Goal: Use online tool/utility: Utilize a website feature to perform a specific function

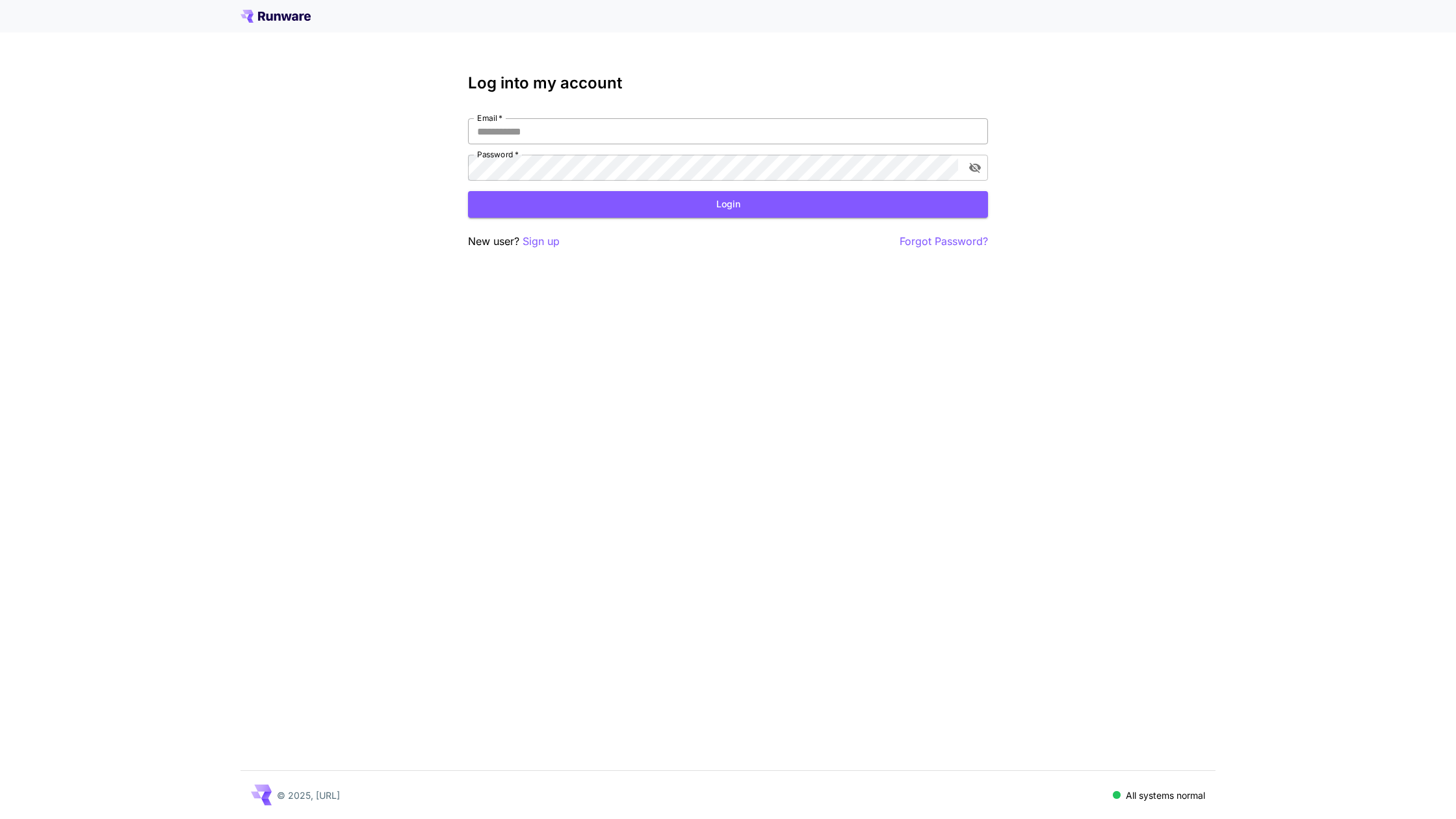
type input "**********"
click at [558, 138] on input "**********" at bounding box center [727, 131] width 520 height 26
click at [723, 201] on button "Login" at bounding box center [727, 204] width 520 height 26
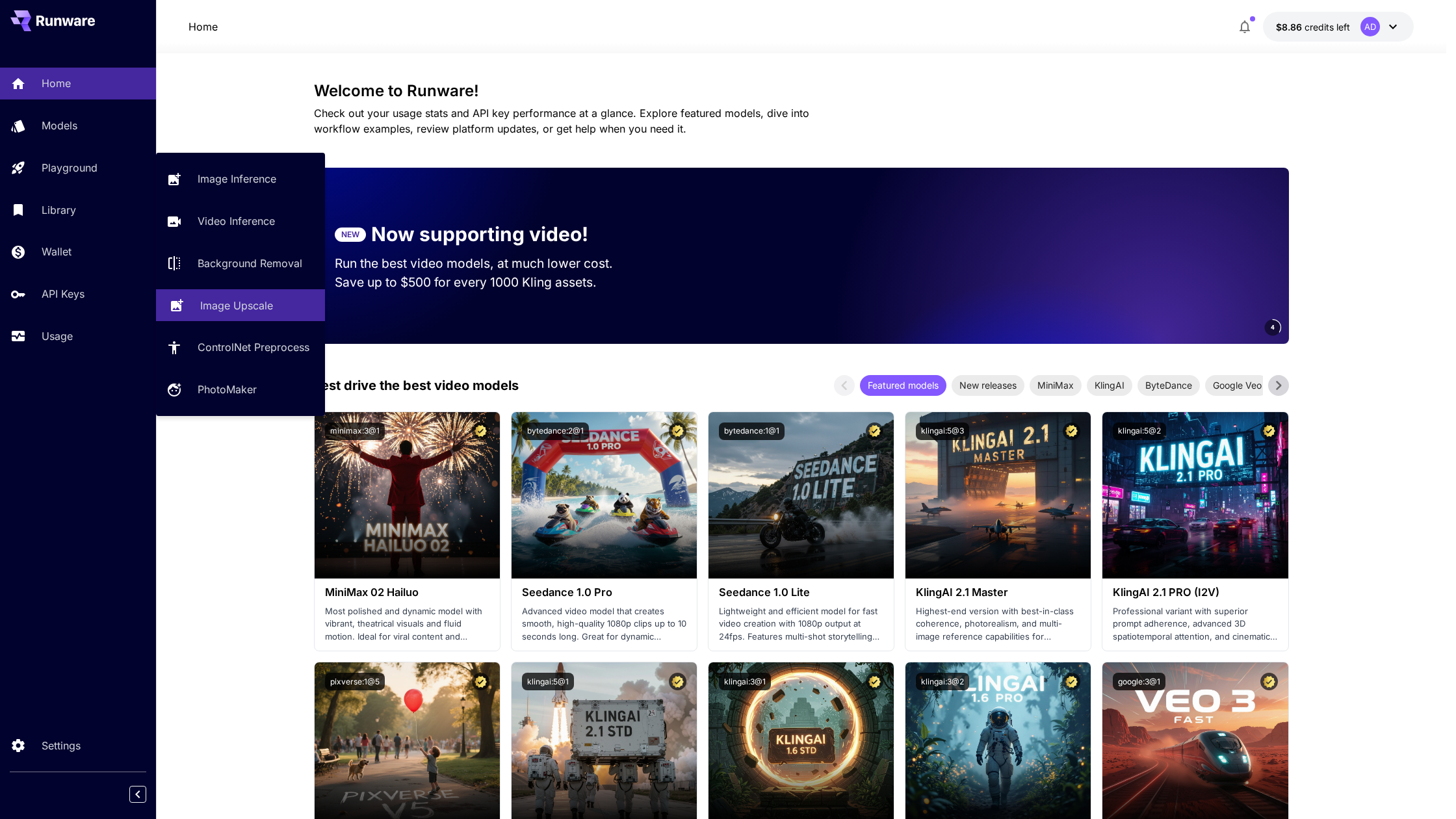
click at [252, 305] on p "Image Upscale" at bounding box center [237, 305] width 73 height 16
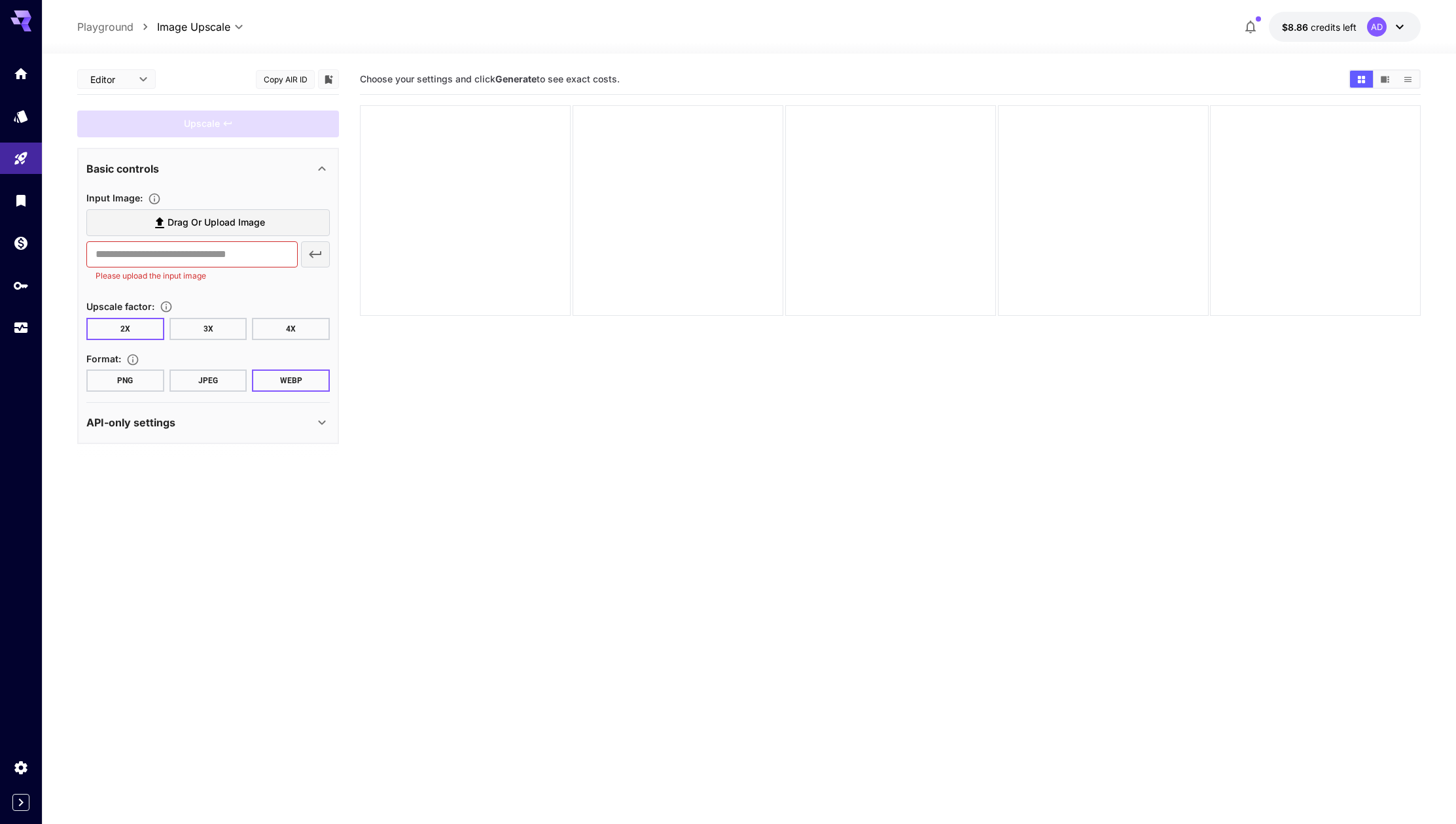
click at [149, 227] on label "Drag or upload image" at bounding box center [207, 223] width 243 height 27
click at [0, 0] on input "Drag or upload image" at bounding box center [0, 0] width 0 height 0
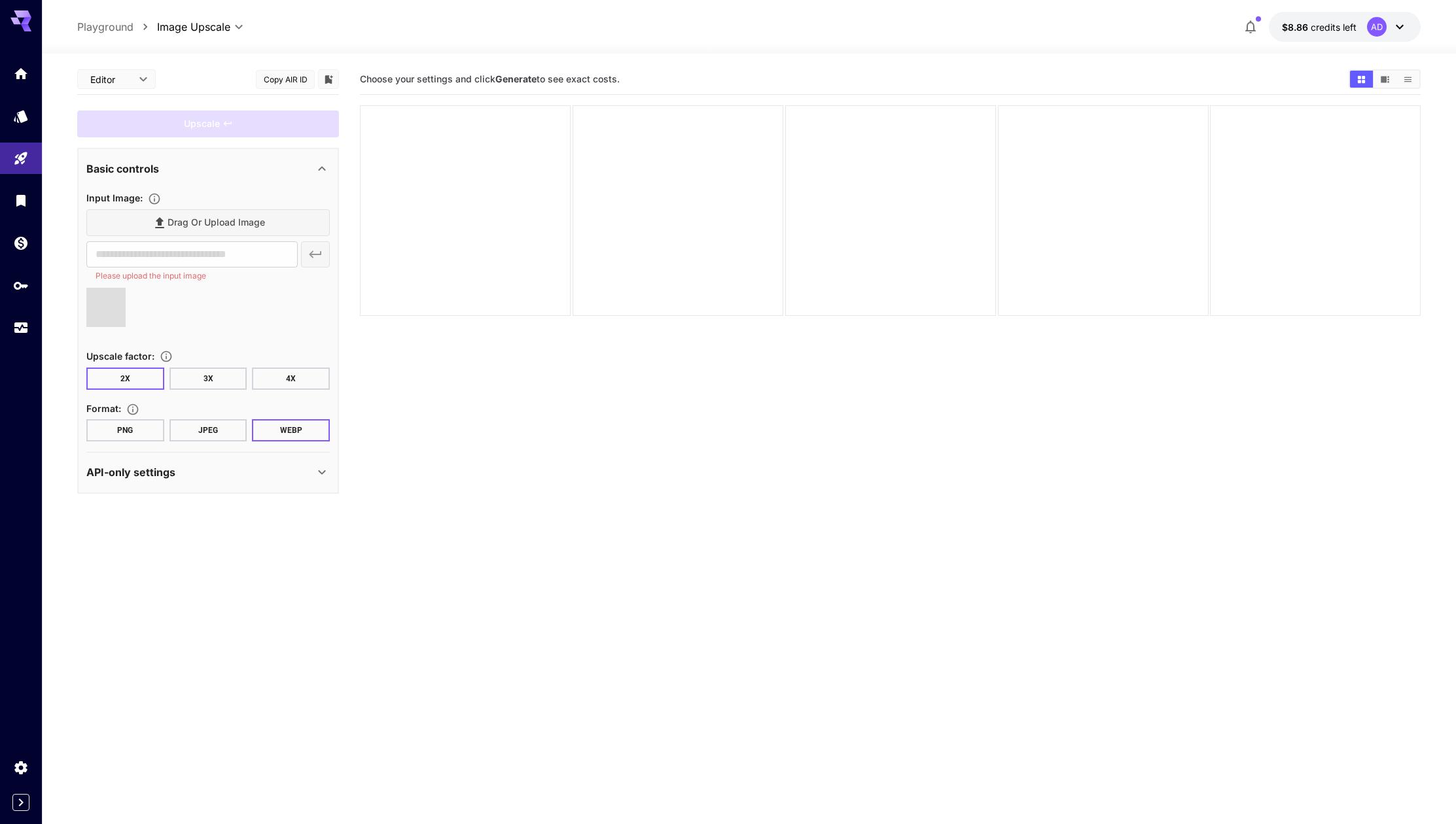
type input "**********"
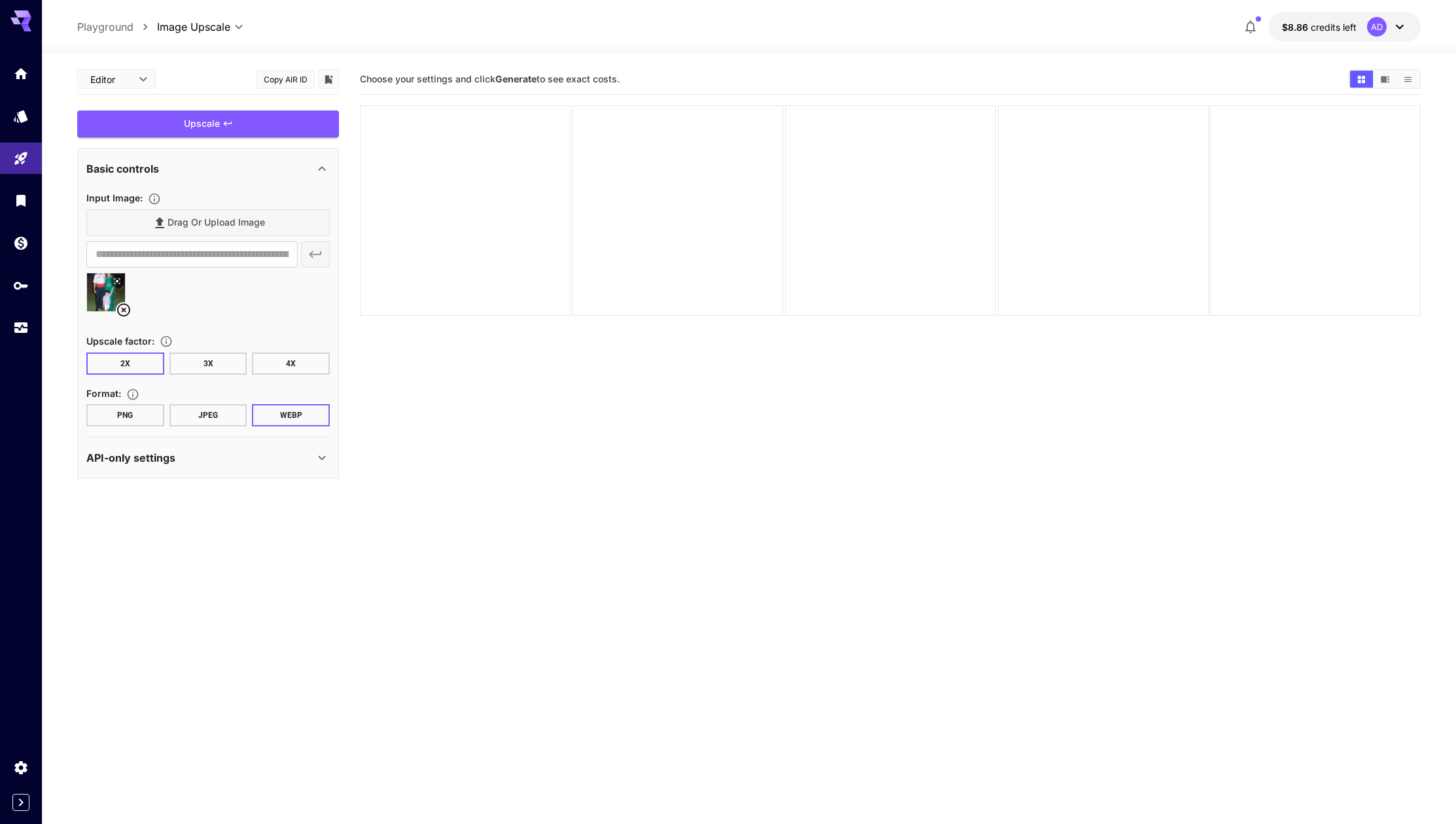
click at [206, 416] on button "JPEG" at bounding box center [209, 415] width 78 height 22
click at [149, 420] on button "PNG" at bounding box center [125, 415] width 78 height 22
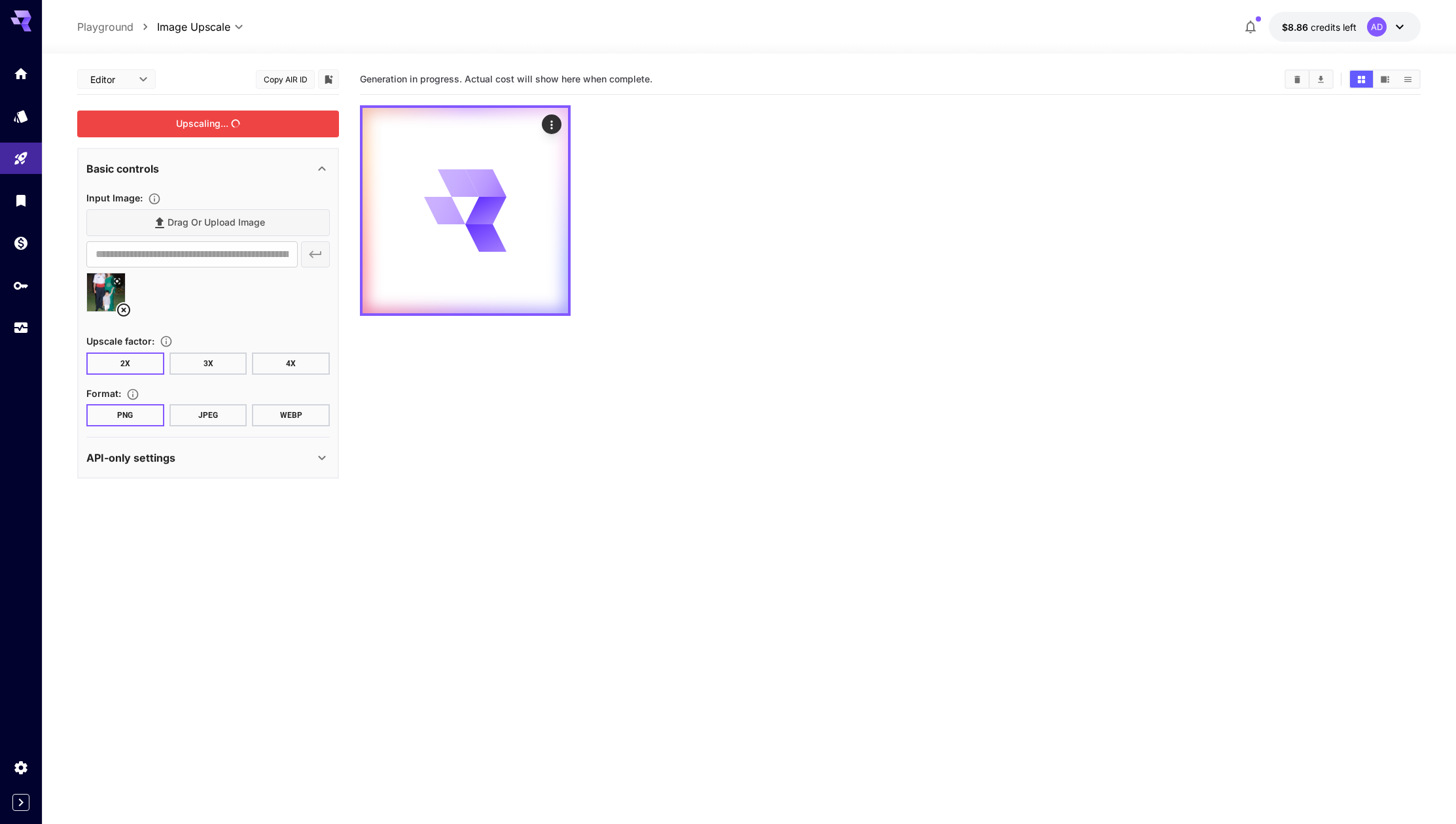
click at [235, 131] on div "Upscaling..." at bounding box center [208, 124] width 262 height 27
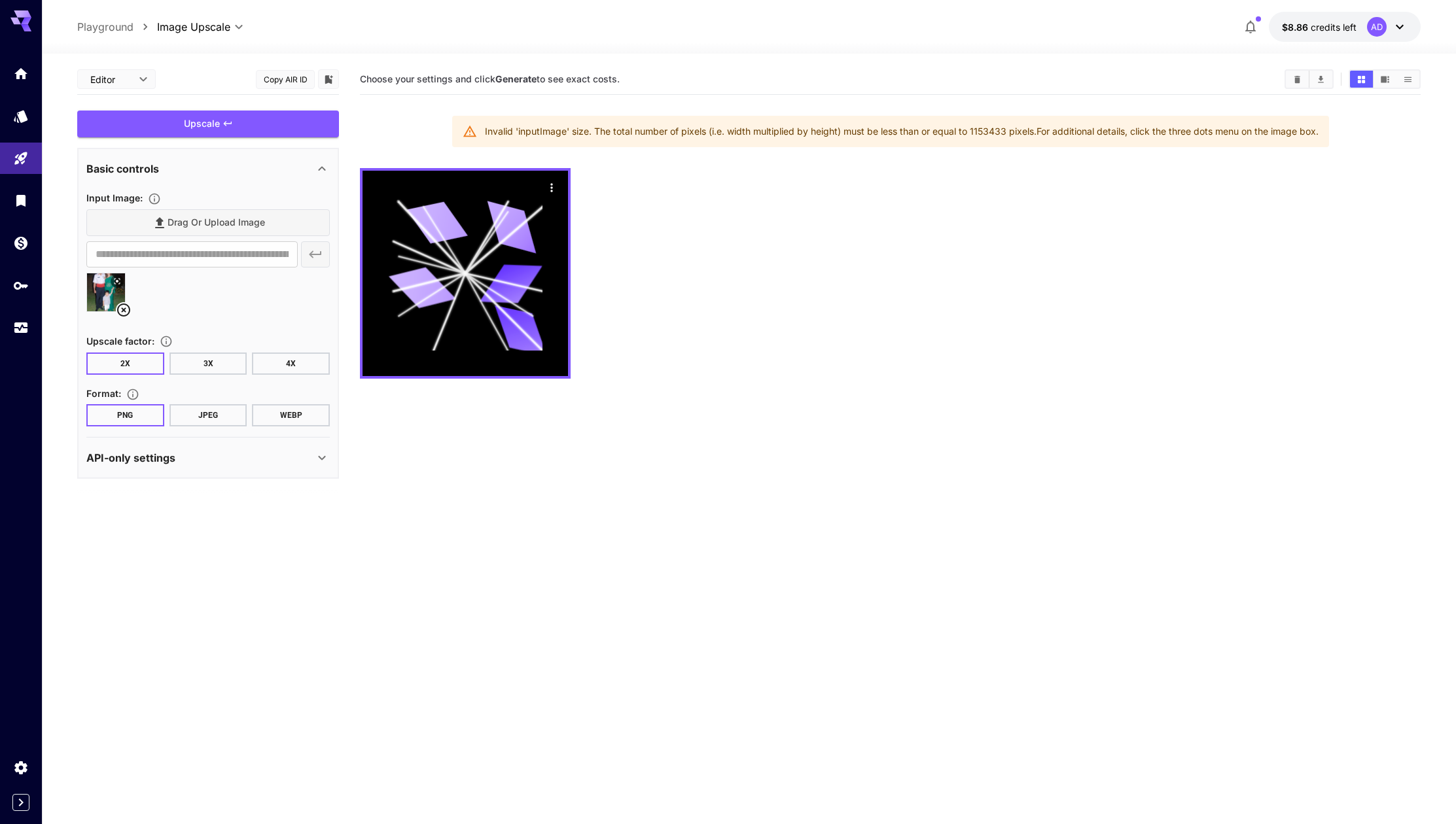
click at [196, 450] on div "API-only settings" at bounding box center [199, 458] width 228 height 16
click at [199, 225] on div "Drag or upload image" at bounding box center [207, 223] width 243 height 27
click at [275, 217] on div "Drag or upload image" at bounding box center [207, 223] width 243 height 27
click at [229, 228] on div "Drag or upload image" at bounding box center [207, 223] width 243 height 27
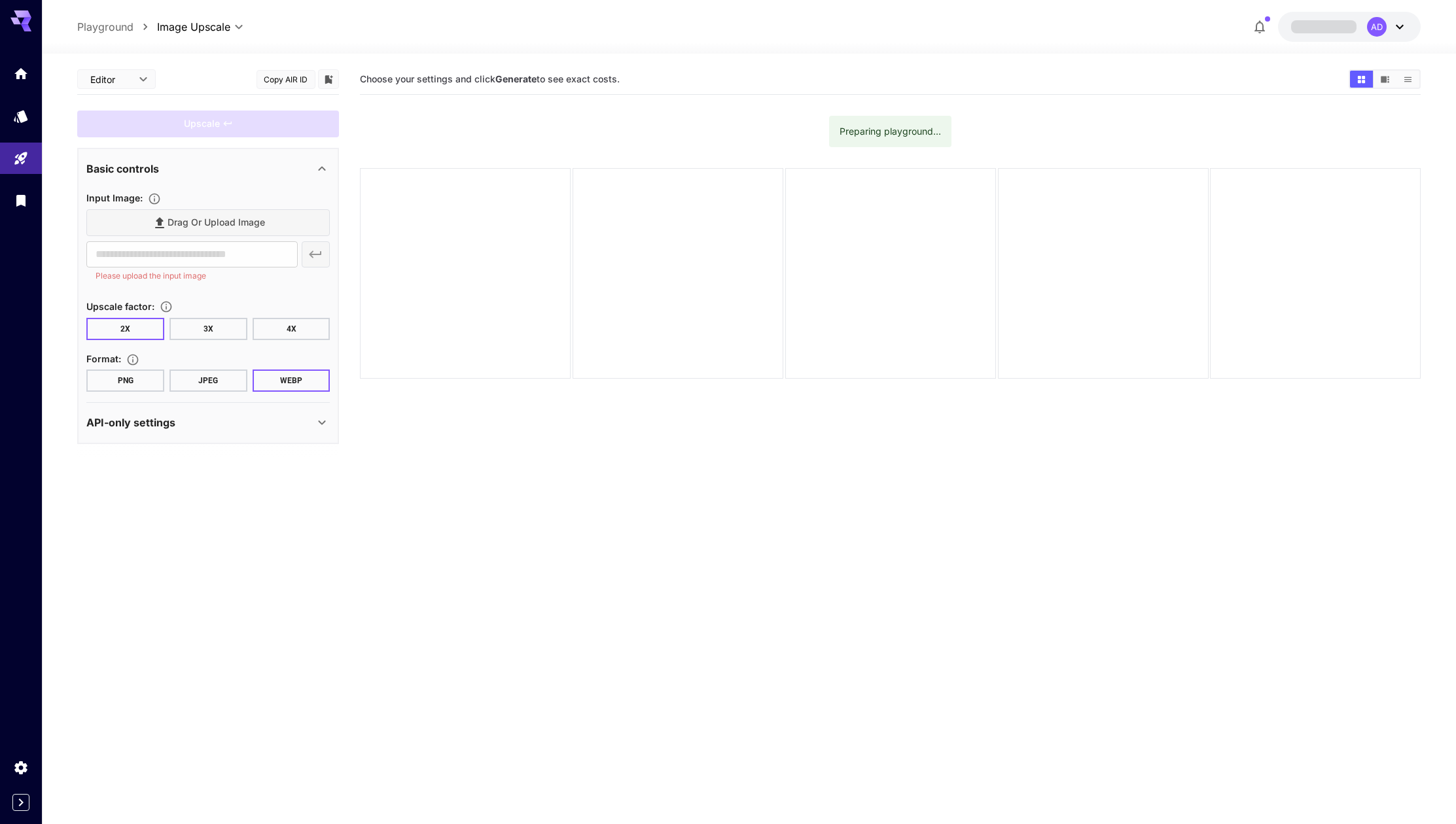
click at [167, 218] on div "Drag or upload image" at bounding box center [207, 223] width 243 height 27
click at [188, 220] on div "Drag or upload image" at bounding box center [207, 223] width 243 height 27
click at [224, 220] on span "Drag or upload image" at bounding box center [216, 222] width 98 height 16
click at [0, 0] on input "Drag or upload image" at bounding box center [0, 0] width 0 height 0
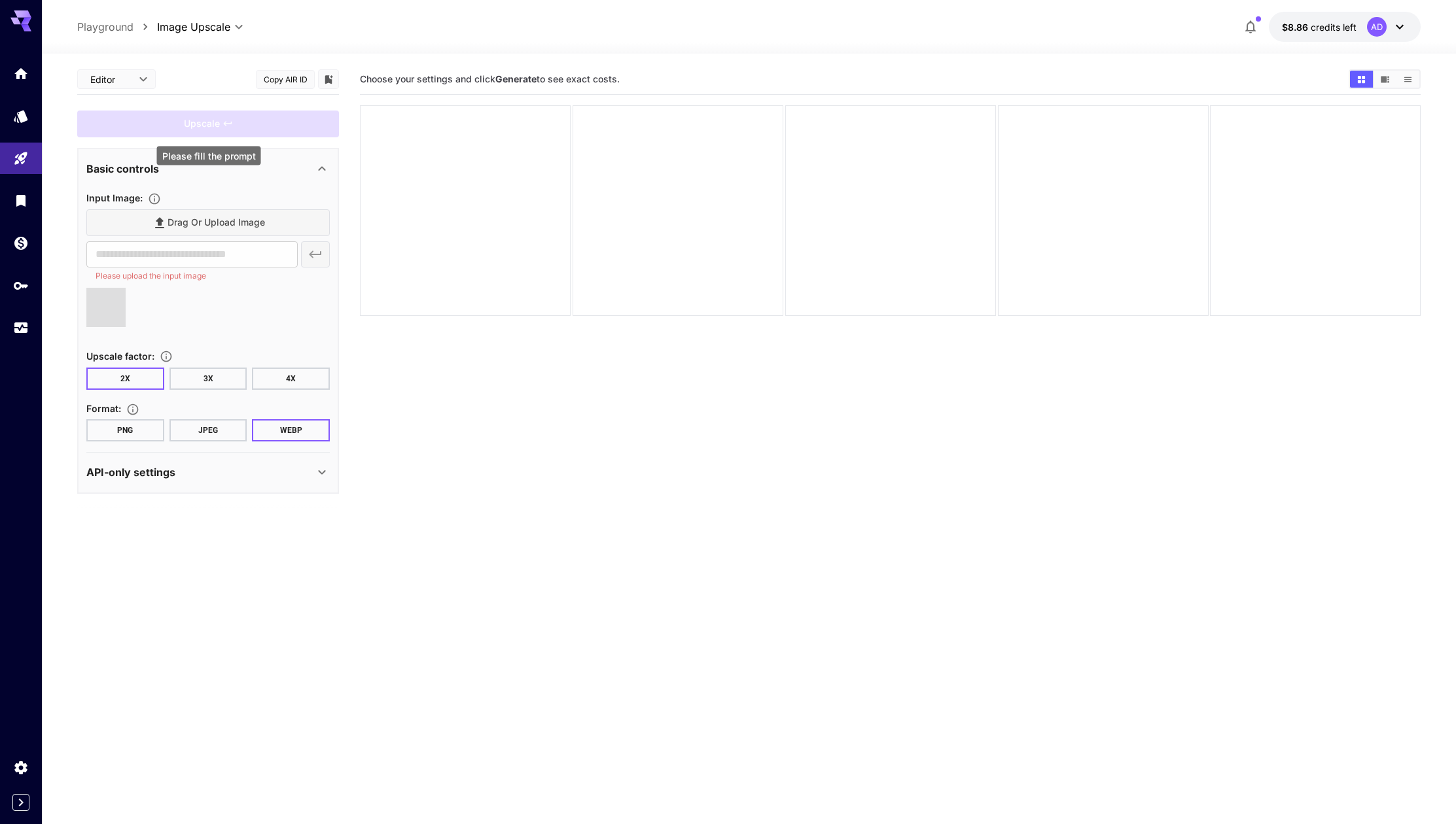
type input "**********"
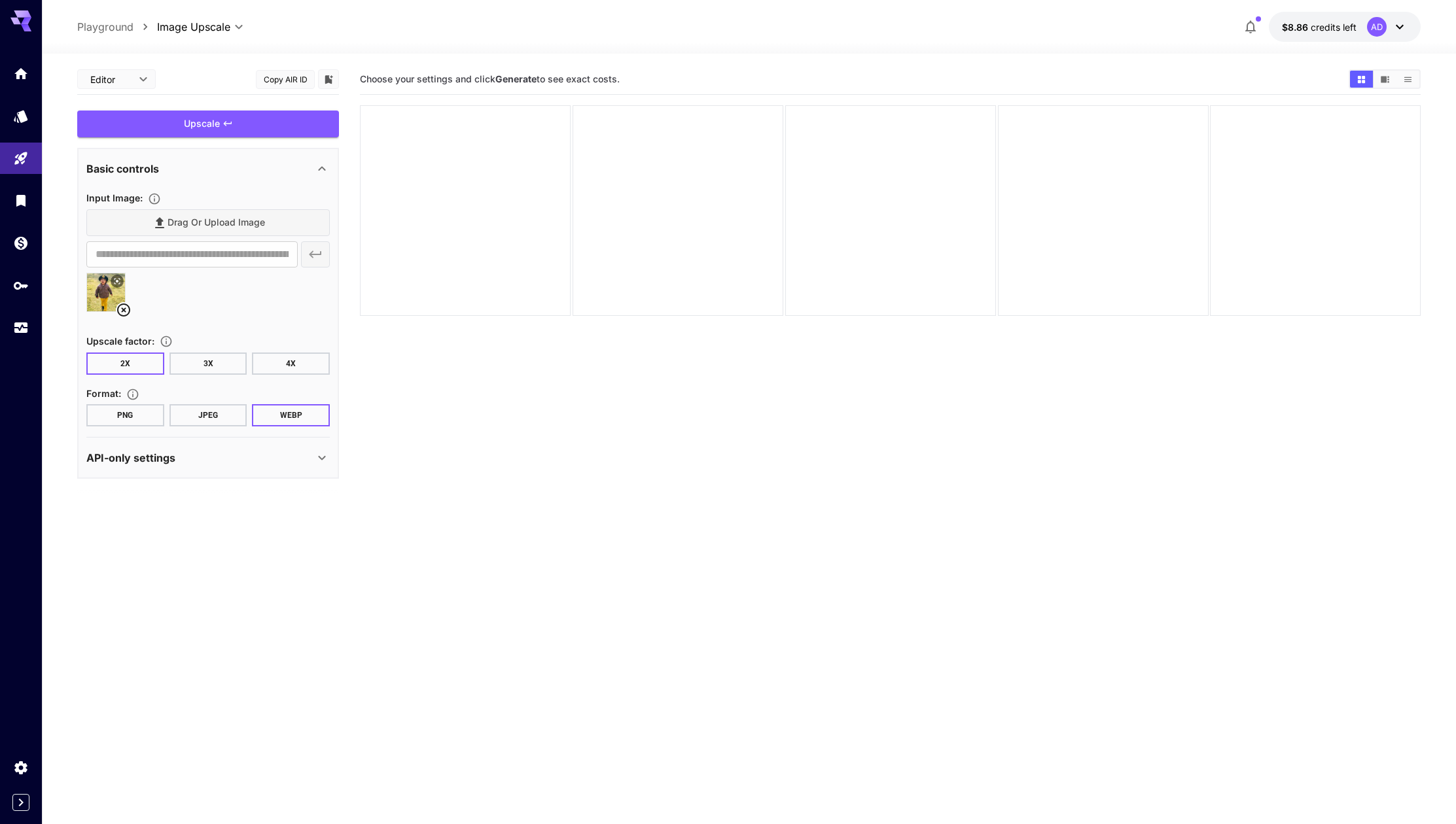
click at [281, 122] on div "Upscale" at bounding box center [208, 124] width 262 height 27
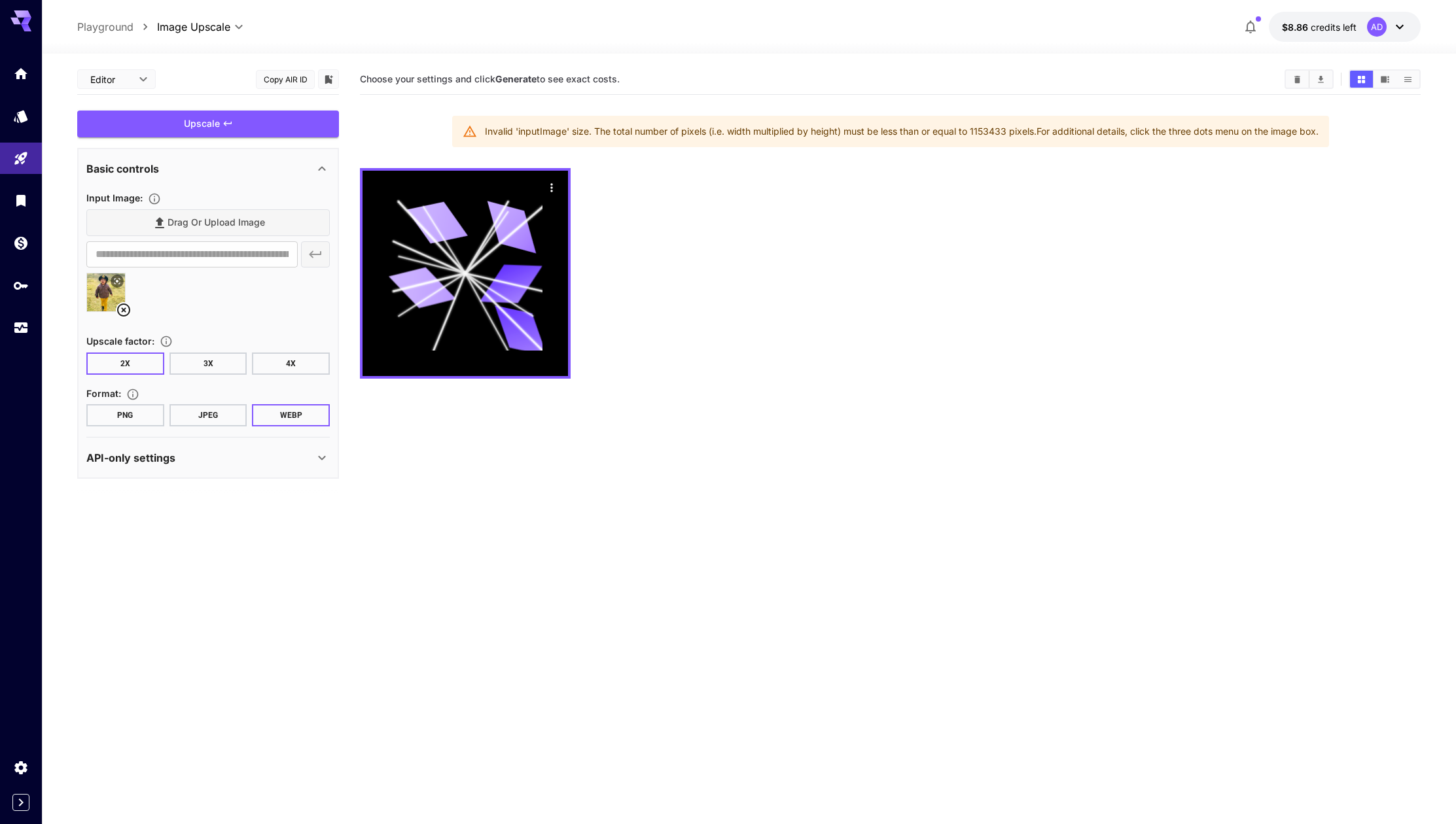
click at [281, 122] on div "Upscale" at bounding box center [208, 124] width 262 height 27
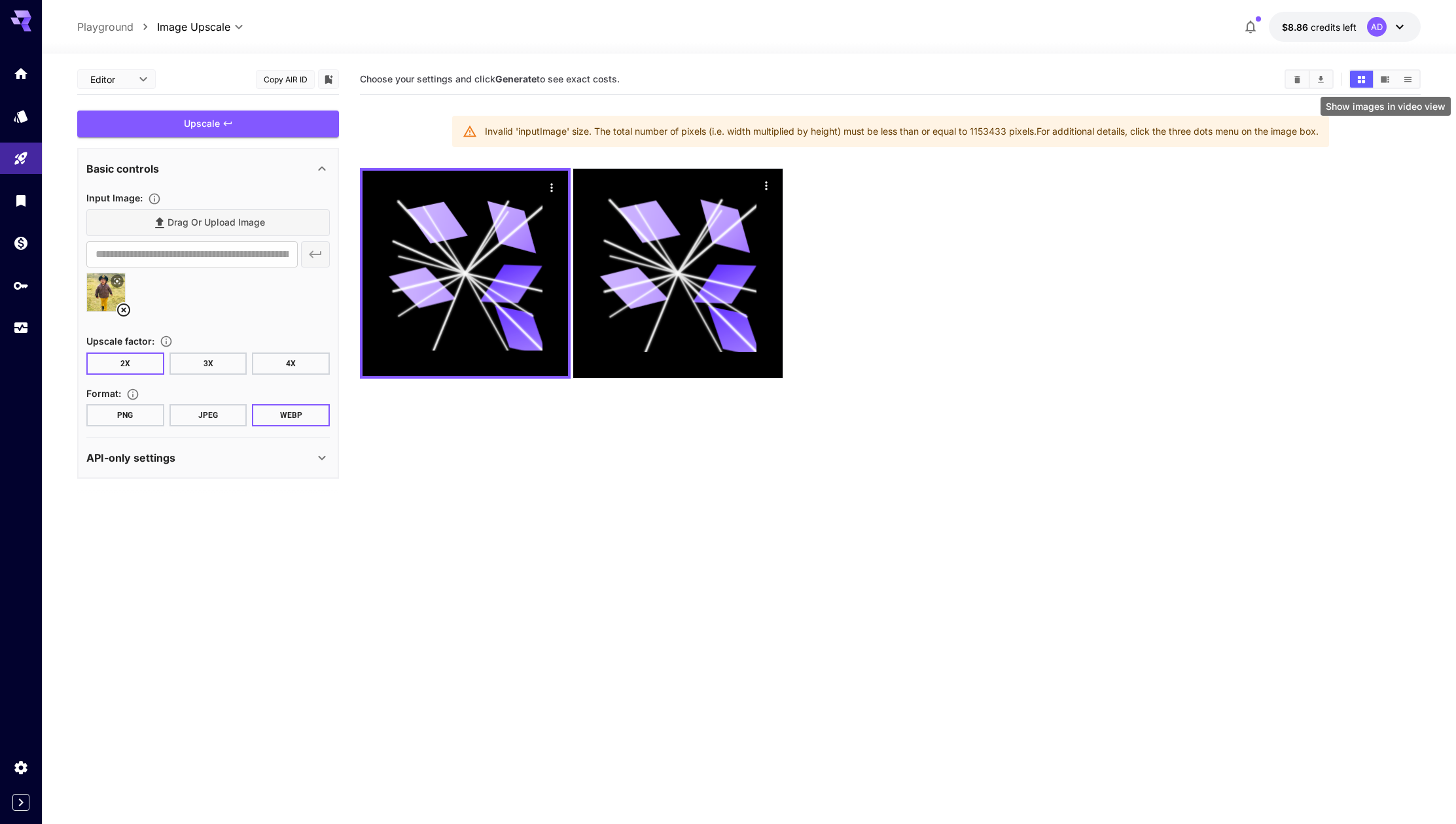
click at [1391, 81] on button "Show images in video view" at bounding box center [1384, 79] width 23 height 17
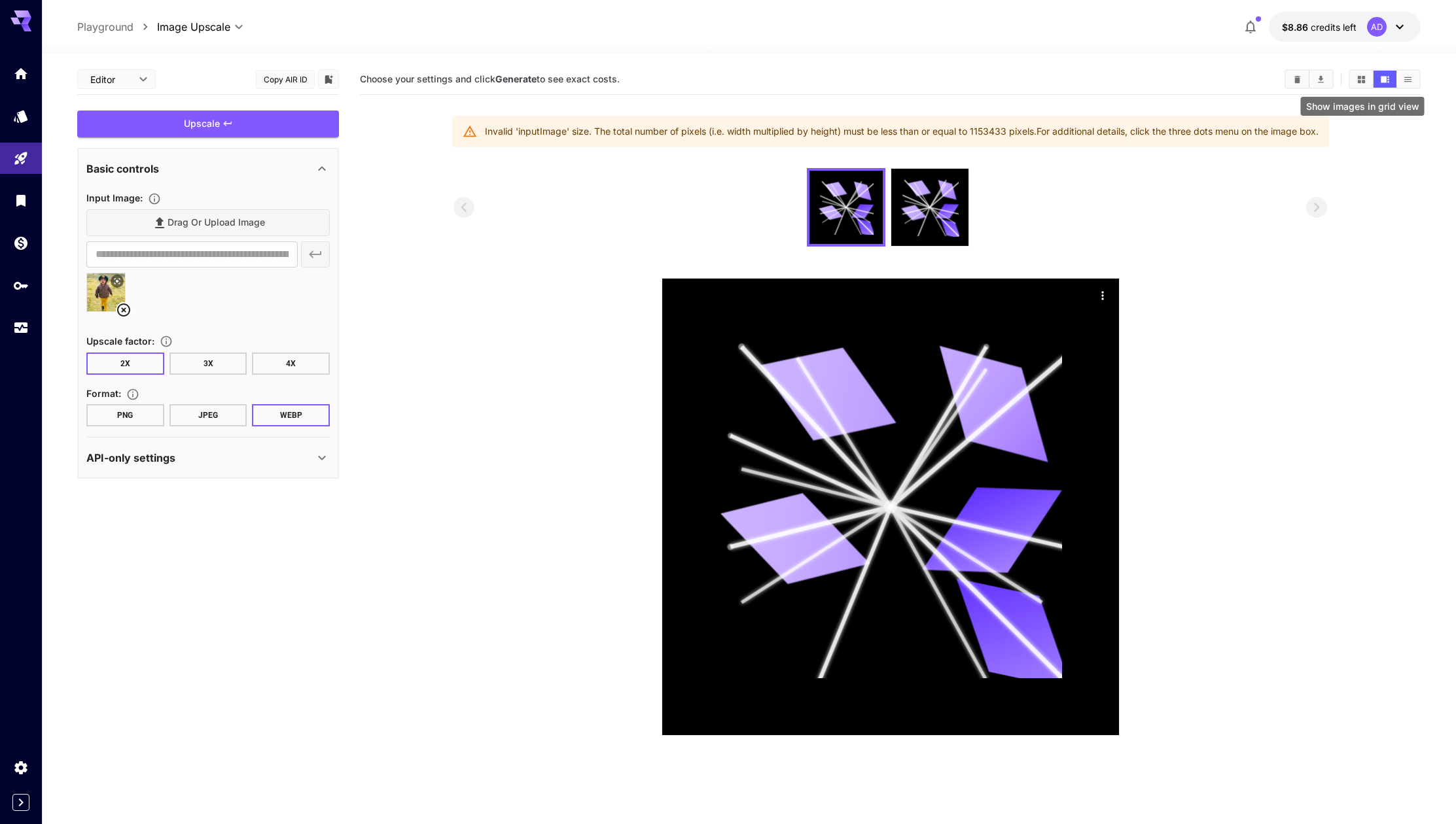
click at [1351, 82] on button "Show images in grid view" at bounding box center [1361, 79] width 23 height 17
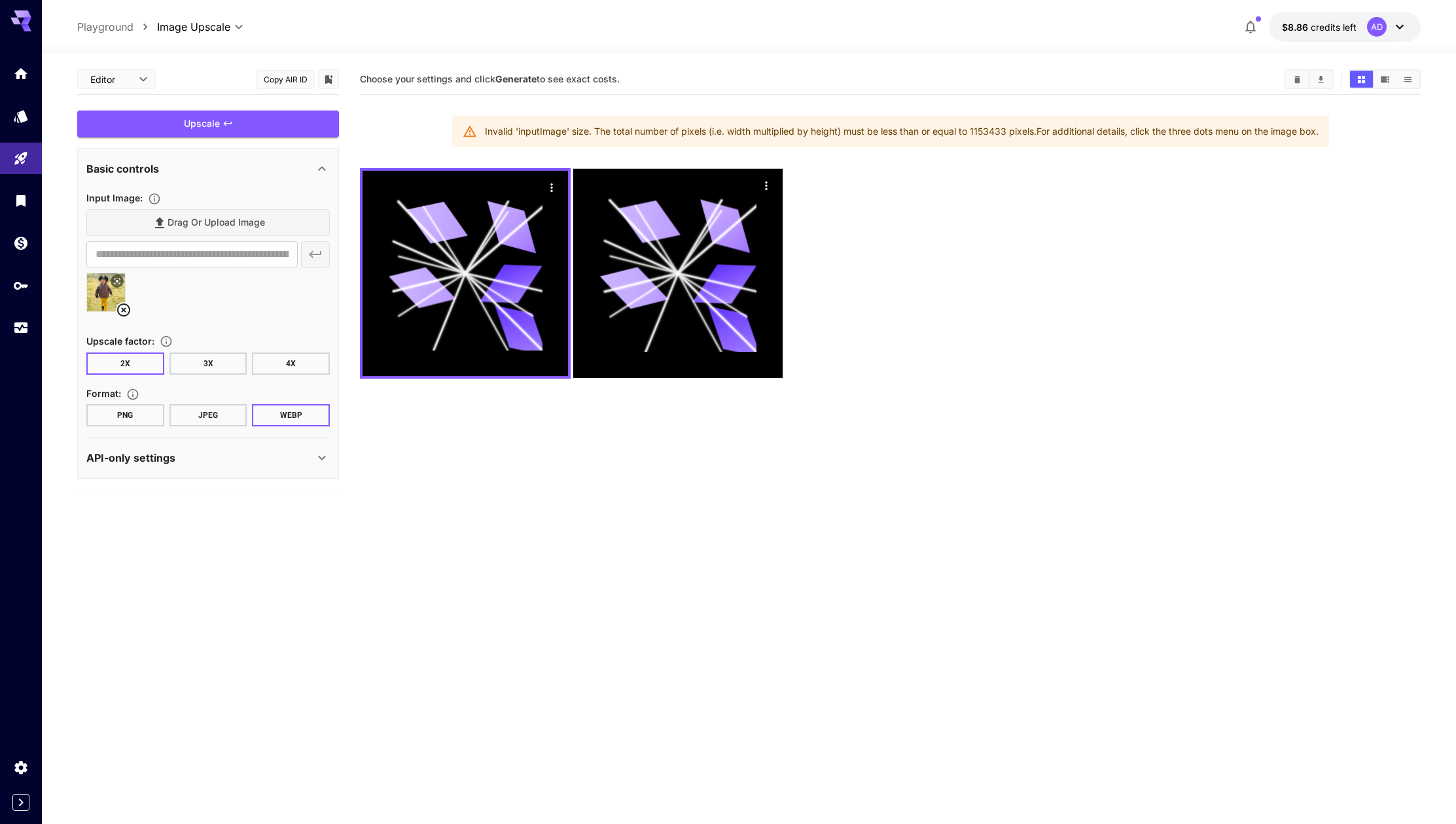
click at [120, 281] on icon at bounding box center [117, 281] width 8 height 8
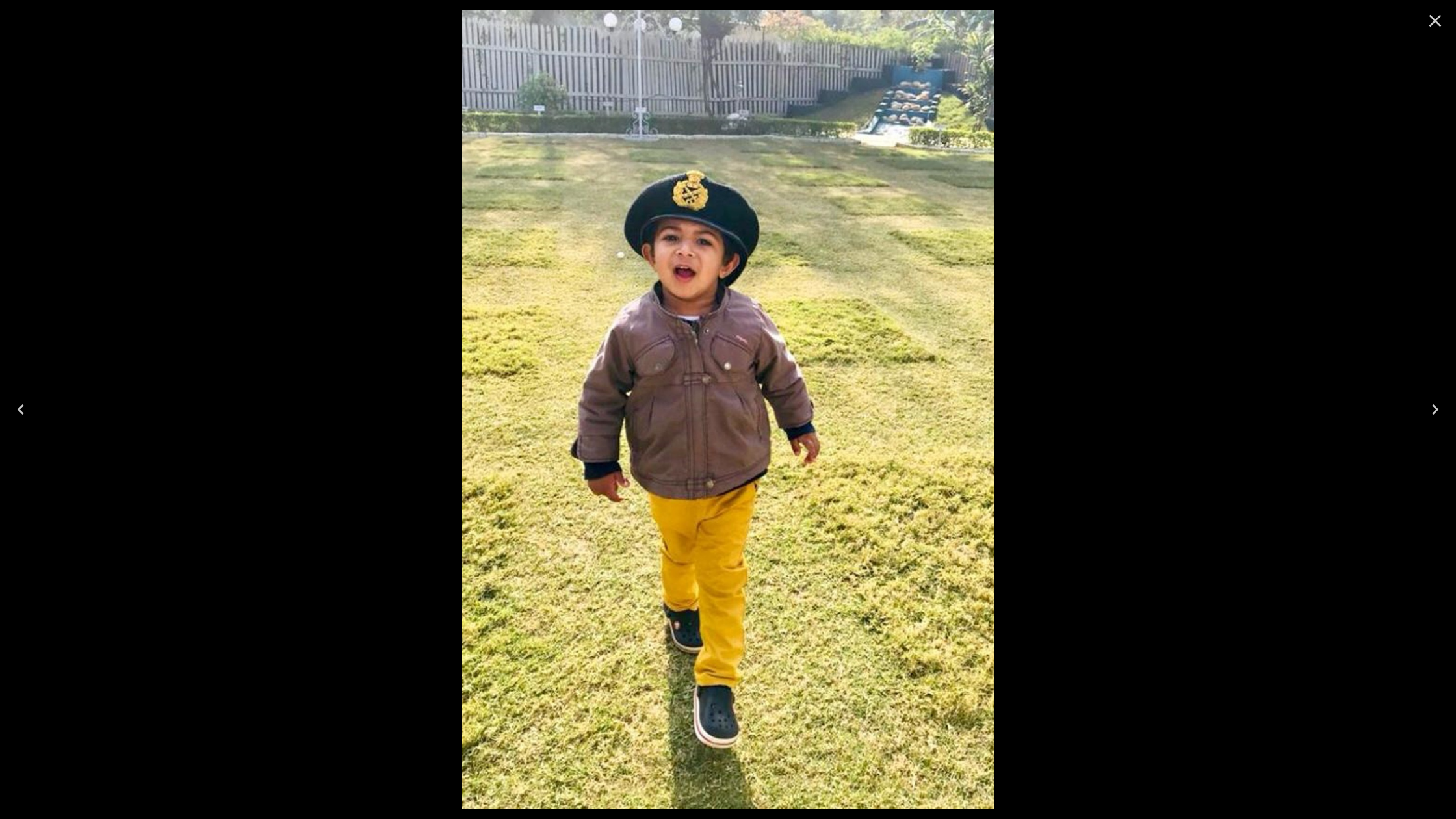
click at [1425, 26] on icon "Close" at bounding box center [1435, 20] width 21 height 21
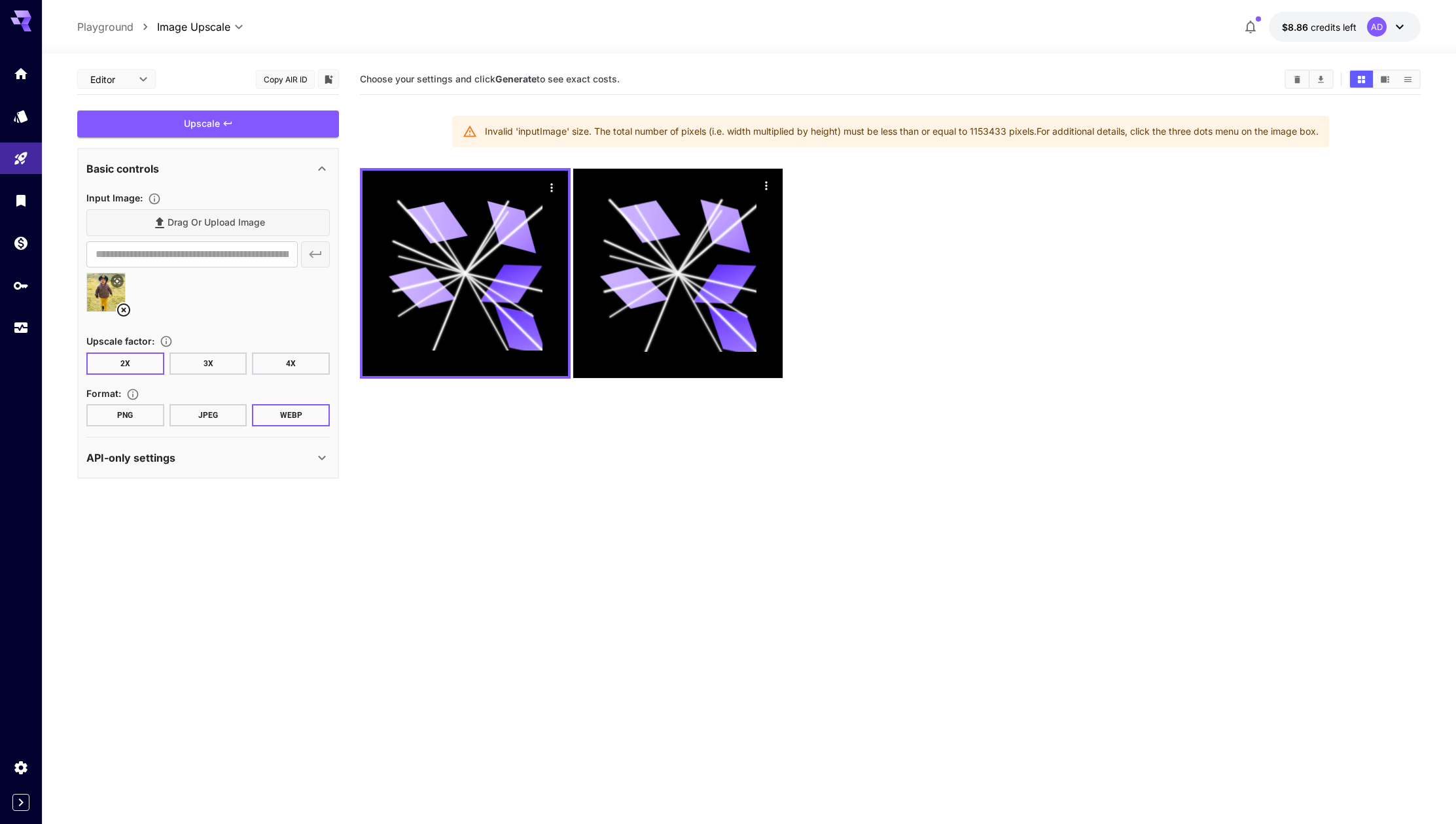
click at [179, 471] on div "API-only settings" at bounding box center [207, 458] width 243 height 31
click at [27, 109] on icon "Models" at bounding box center [22, 112] width 16 height 16
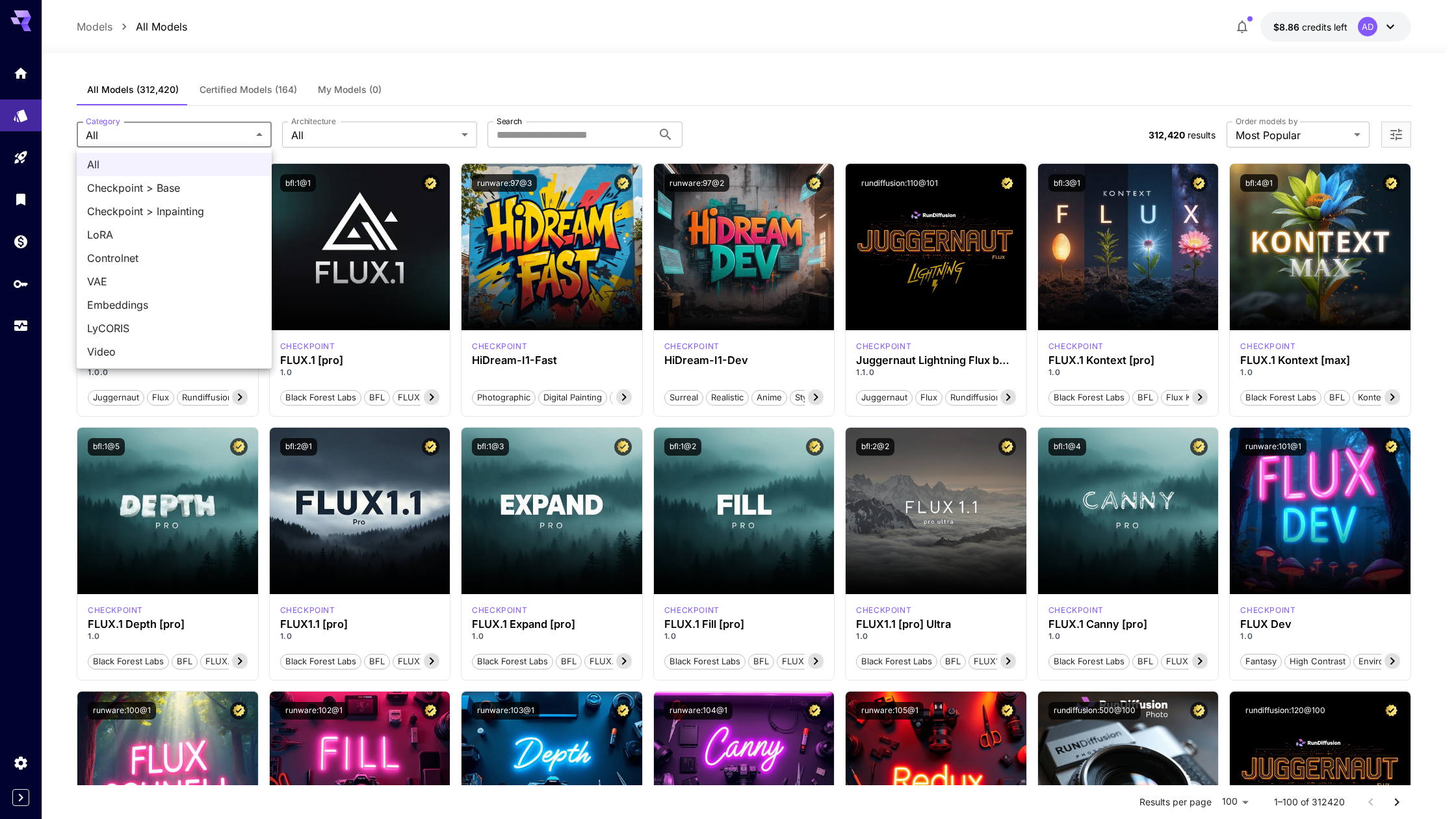
click at [378, 133] on div at bounding box center [728, 410] width 1456 height 819
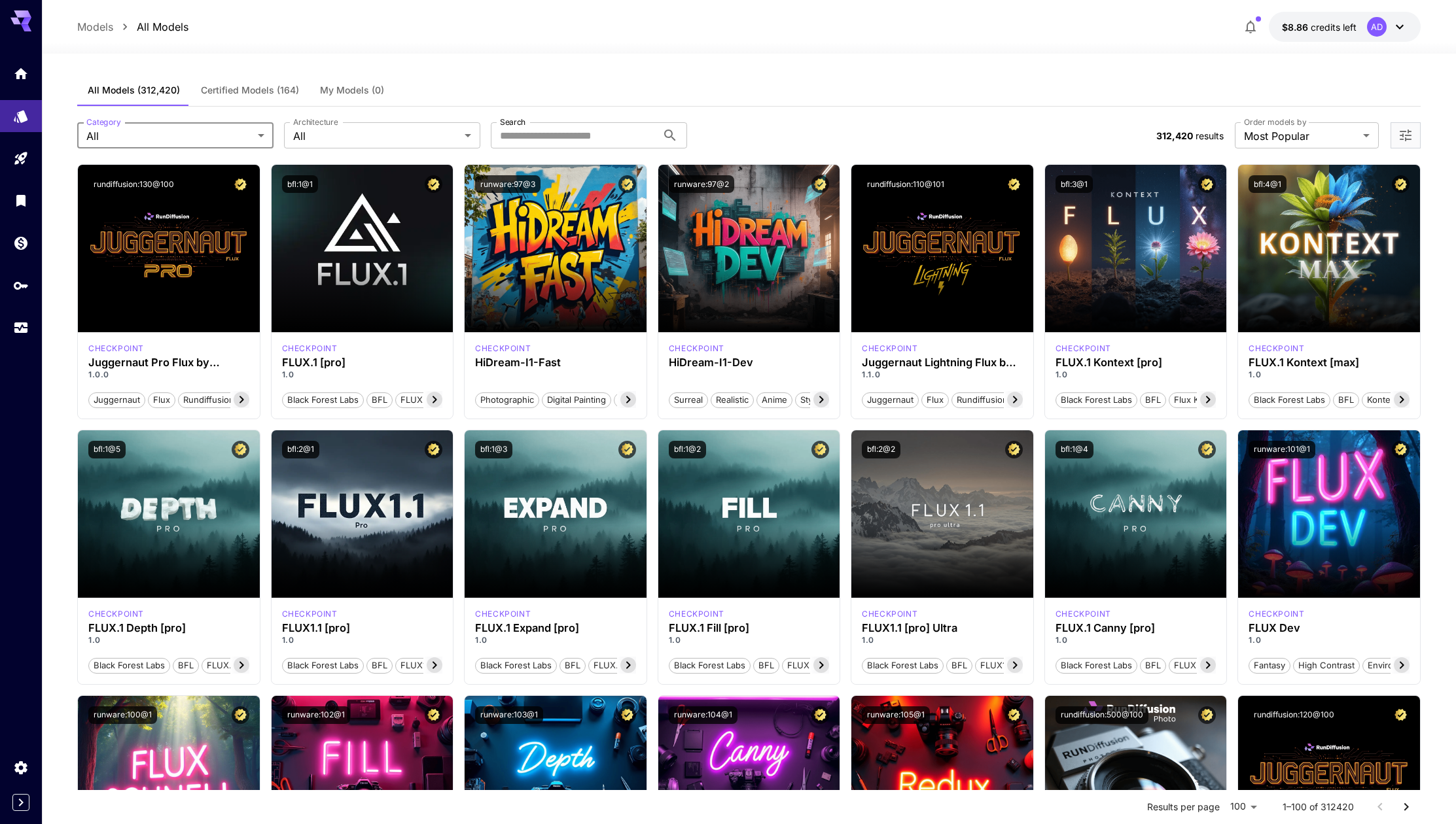
click at [433, 136] on div "All Checkpoint > Base Checkpoint > Inpainting [PERSON_NAME] Controlnet VAE Embe…" at bounding box center [728, 412] width 1456 height 824
click at [19, 85] on link at bounding box center [21, 73] width 42 height 32
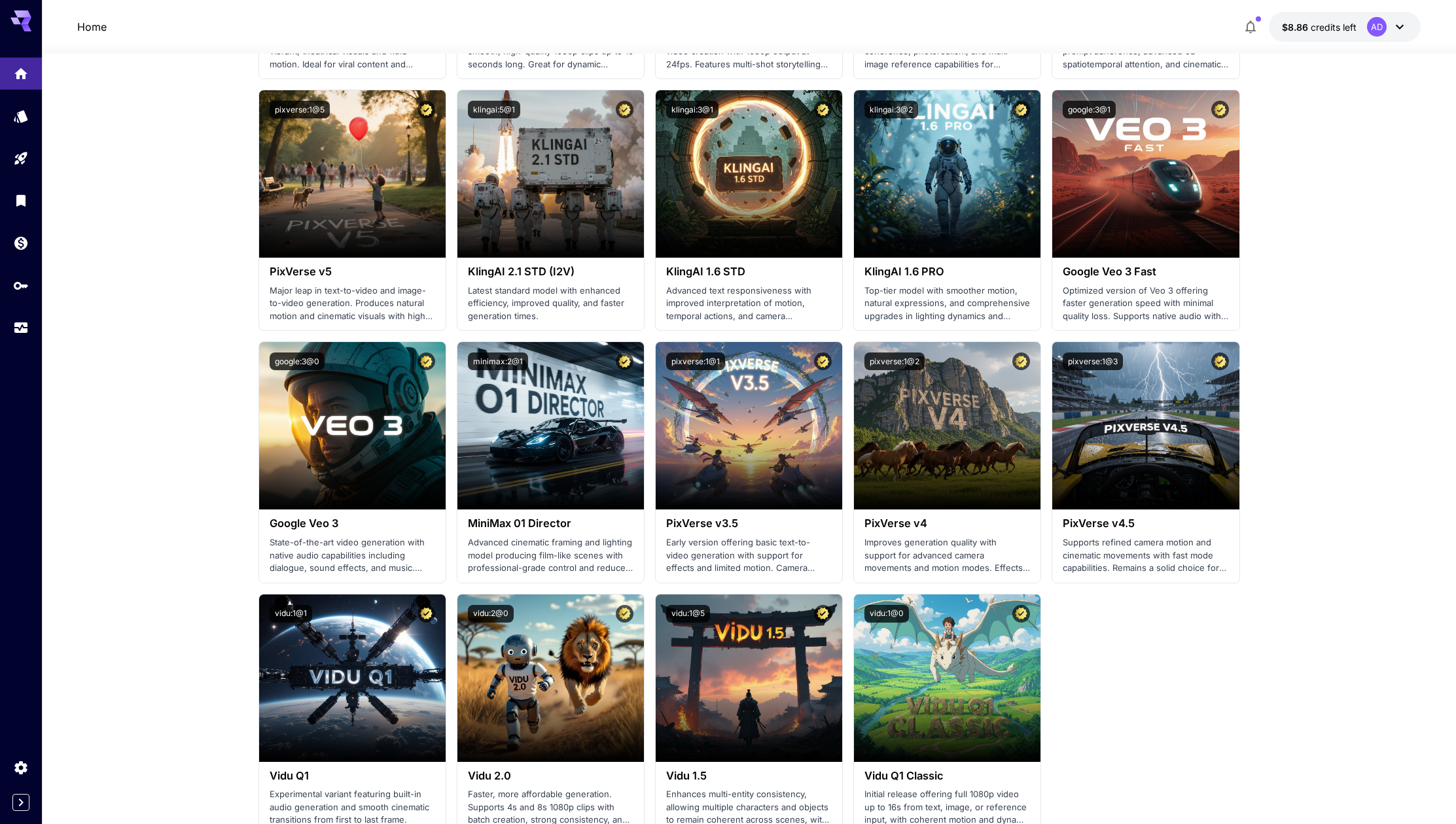
scroll to position [649, 0]
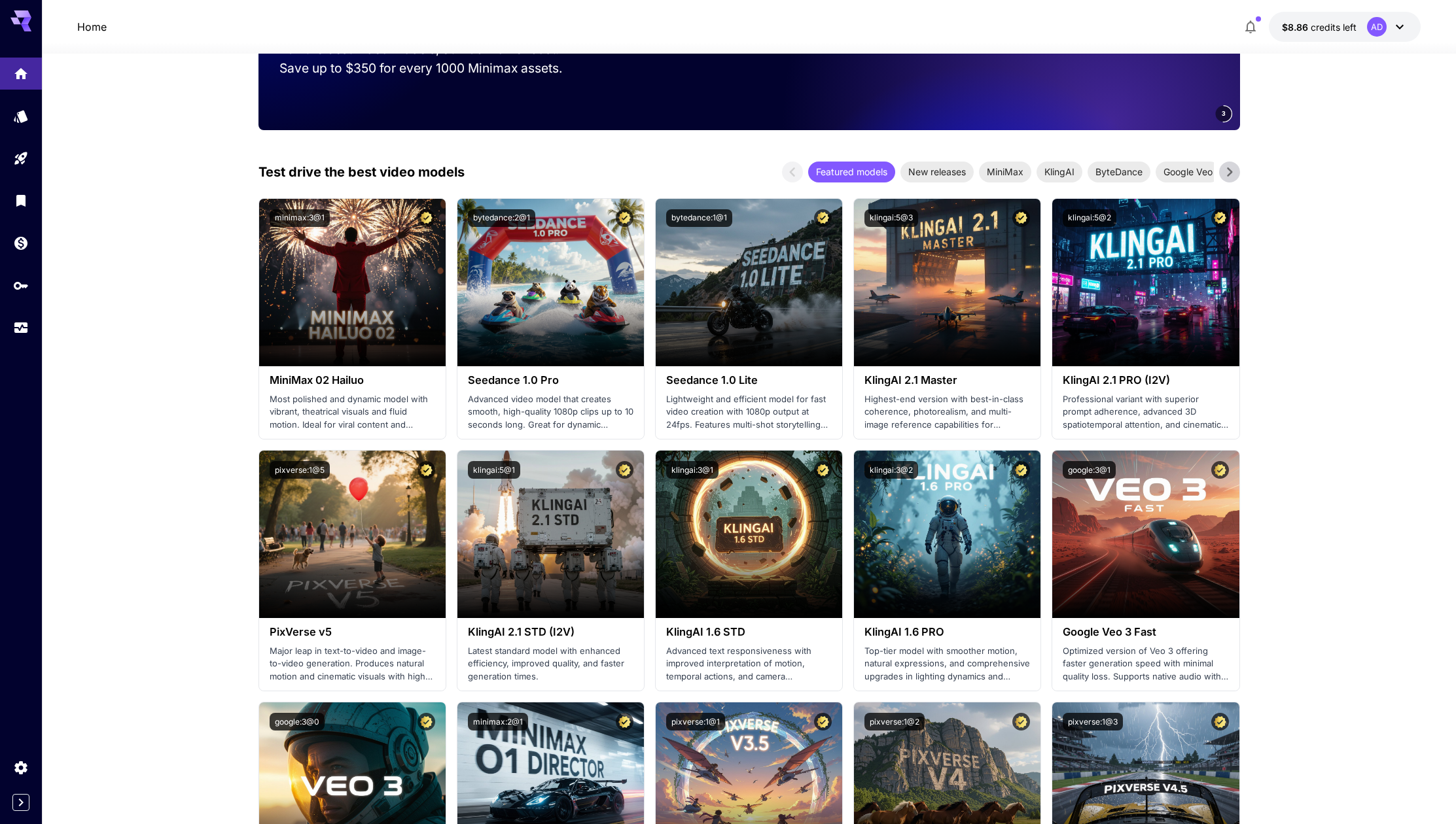
scroll to position [0, 0]
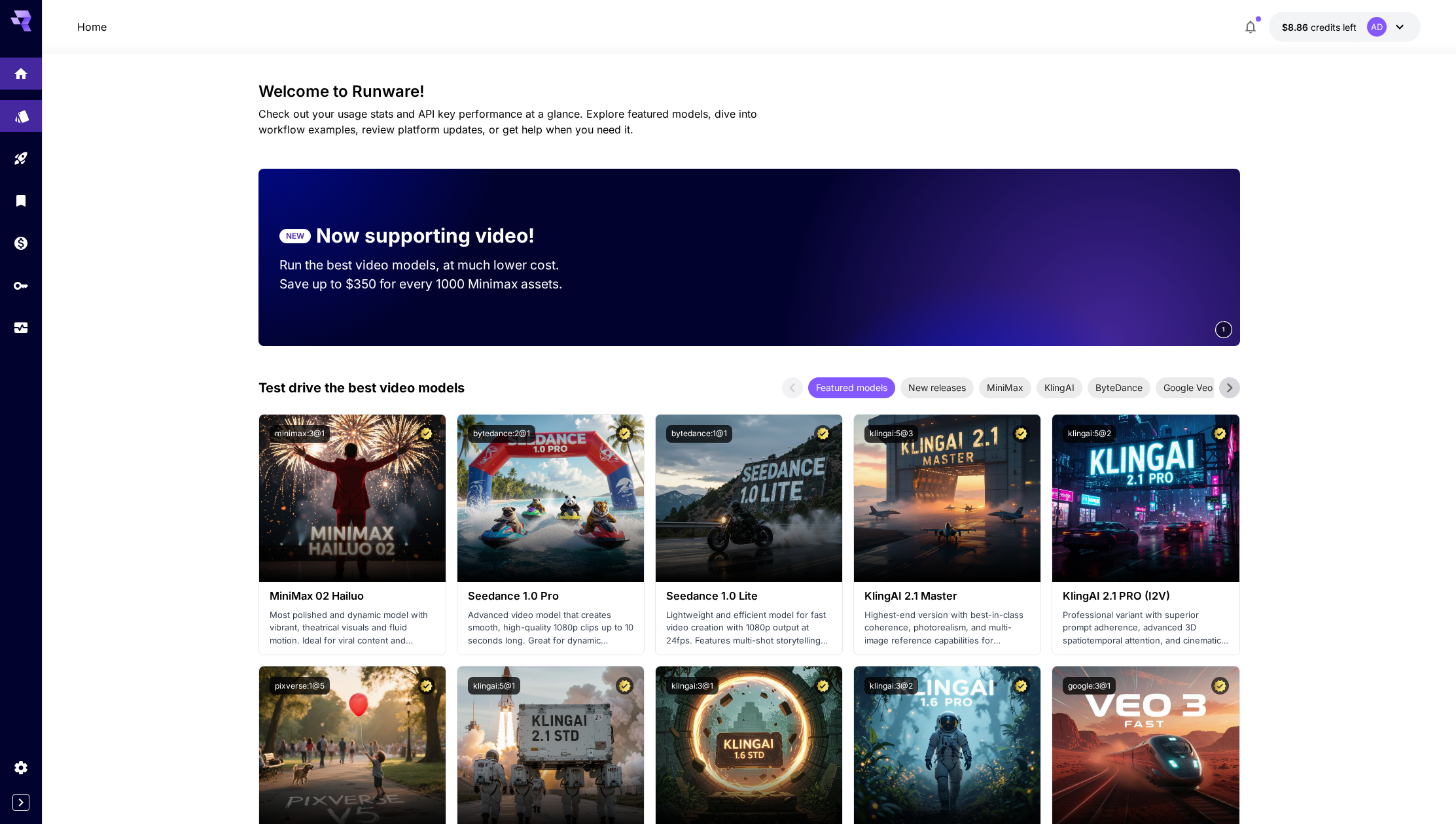
click at [13, 120] on link at bounding box center [21, 116] width 42 height 32
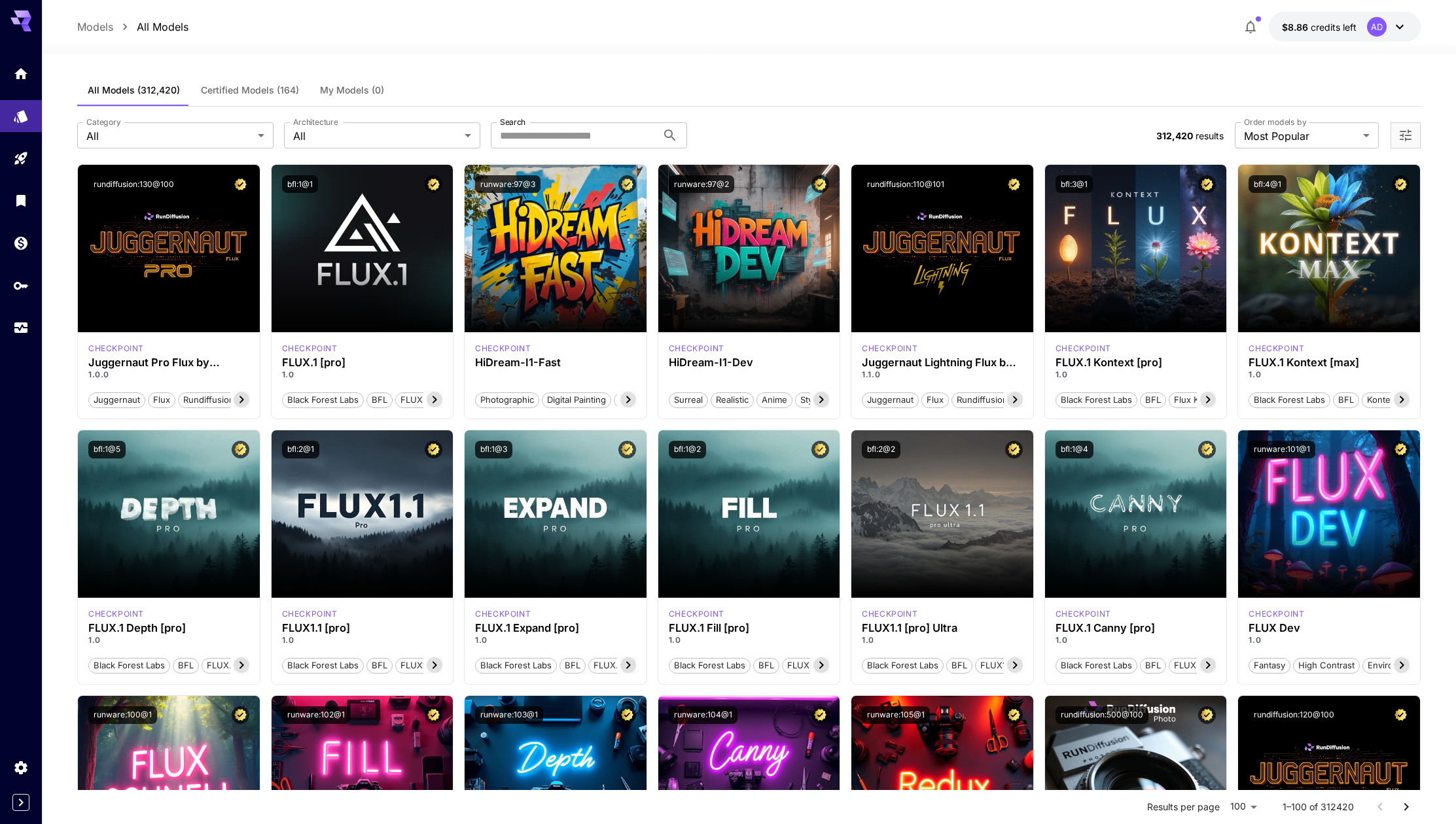
click at [253, 84] on button "Certified Models (164)" at bounding box center [249, 90] width 119 height 31
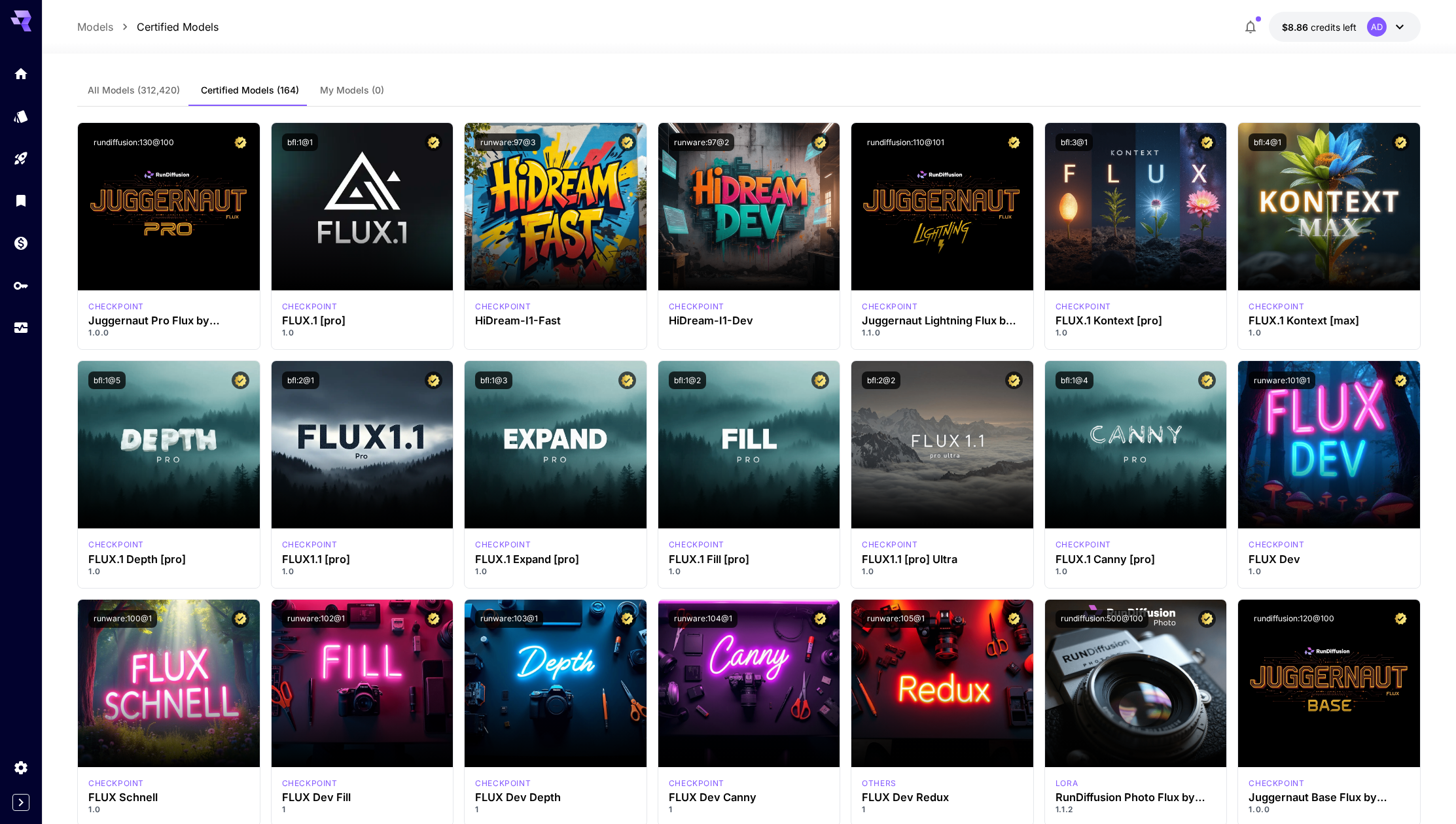
click at [1347, 24] on span "credits left" at bounding box center [1333, 27] width 46 height 11
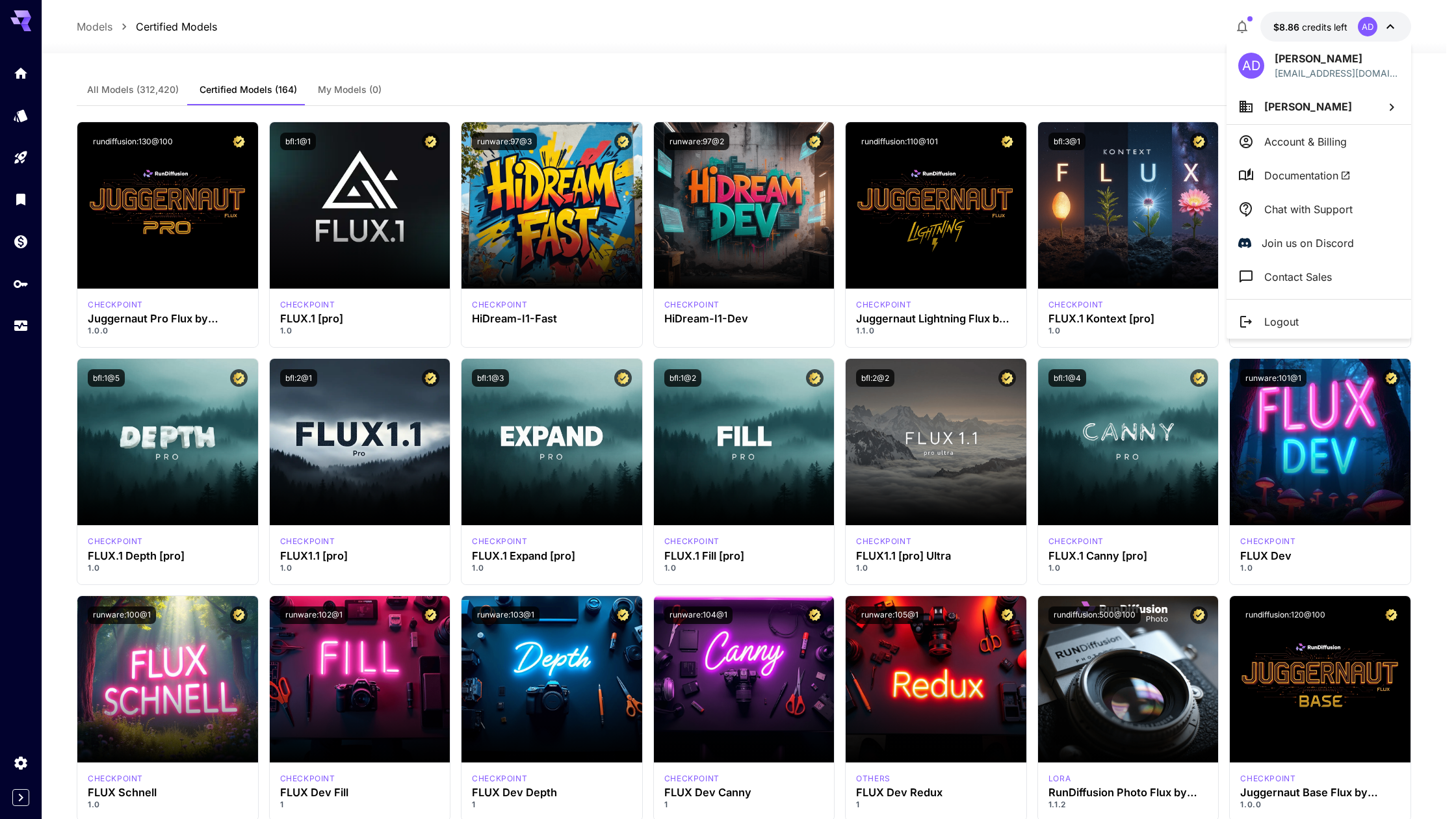
click at [1099, 65] on div at bounding box center [728, 410] width 1456 height 819
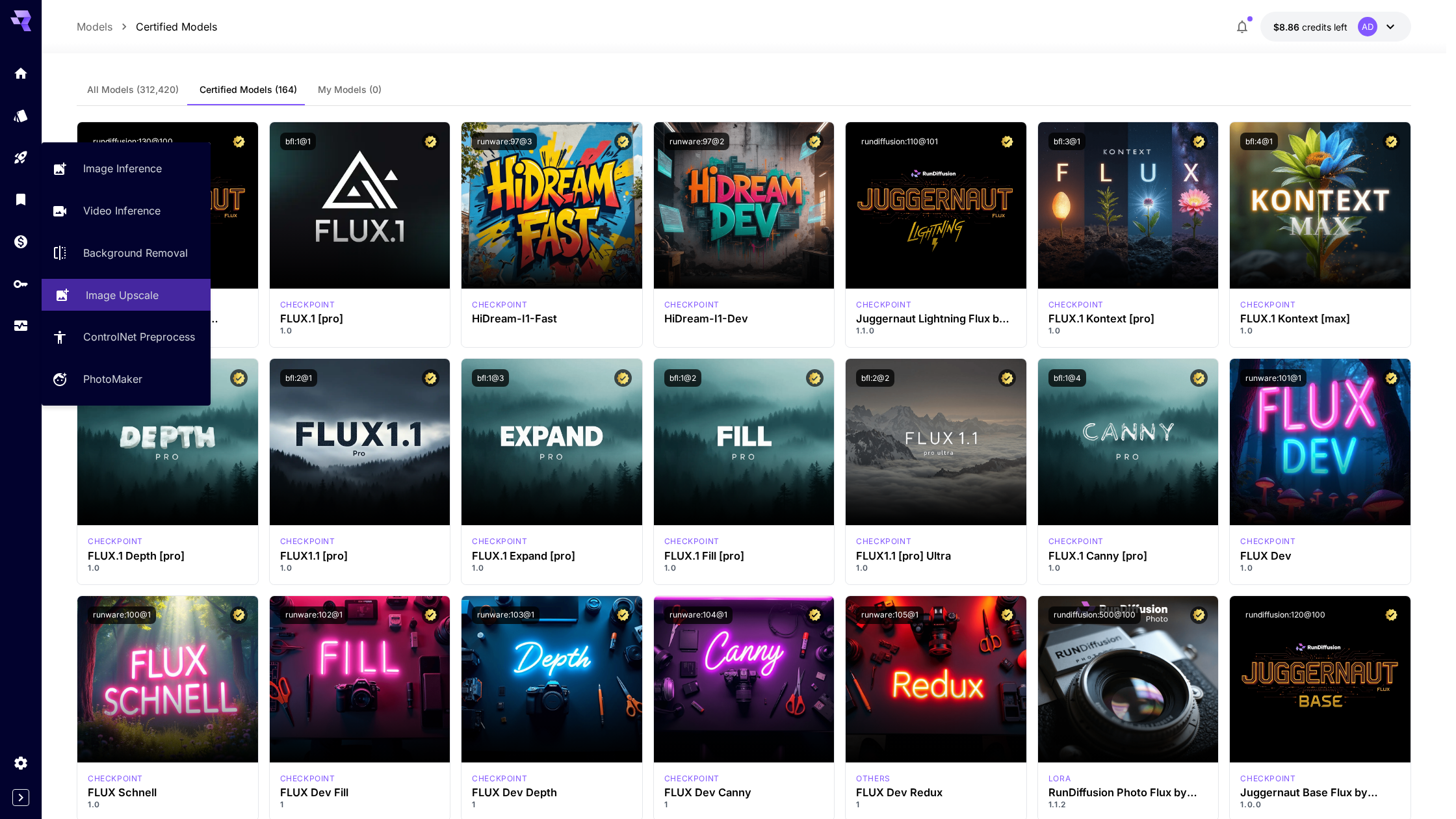
click at [103, 294] on p "Image Upscale" at bounding box center [122, 295] width 73 height 16
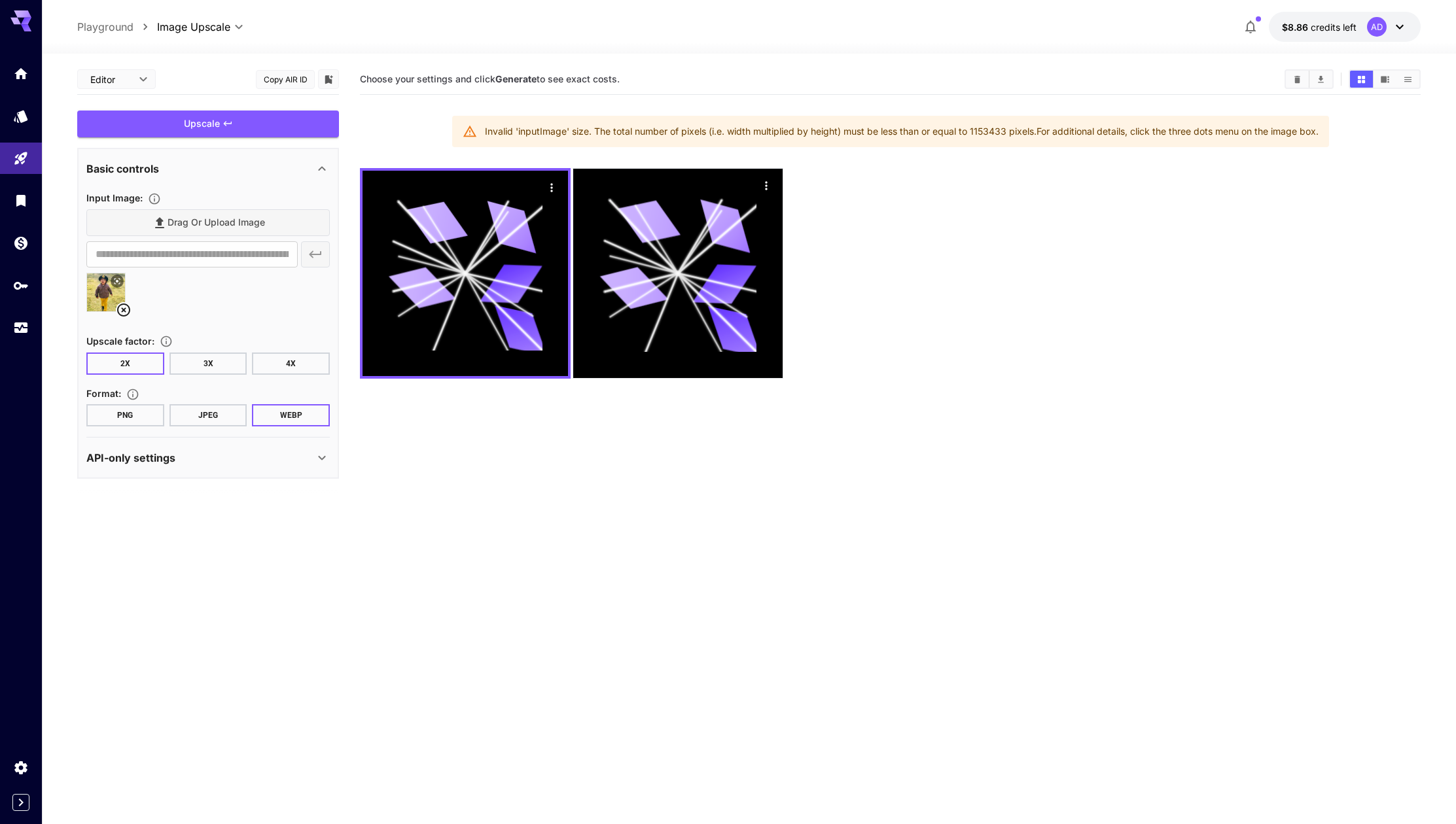
click at [203, 370] on button "3X" at bounding box center [209, 364] width 78 height 22
click at [289, 114] on div "Upscale" at bounding box center [208, 124] width 262 height 27
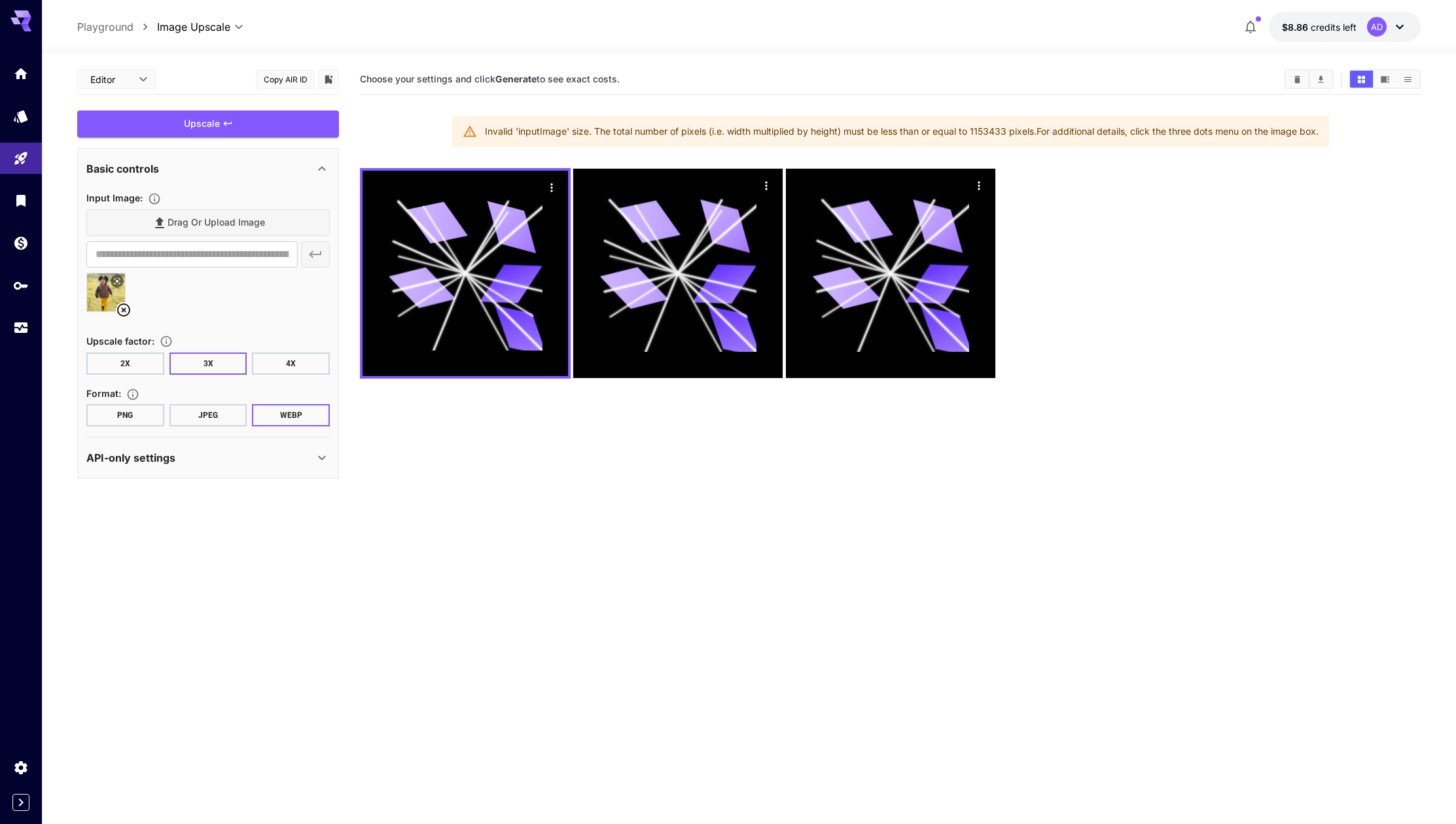
click at [307, 81] on button "Copy AIR ID" at bounding box center [285, 80] width 59 height 19
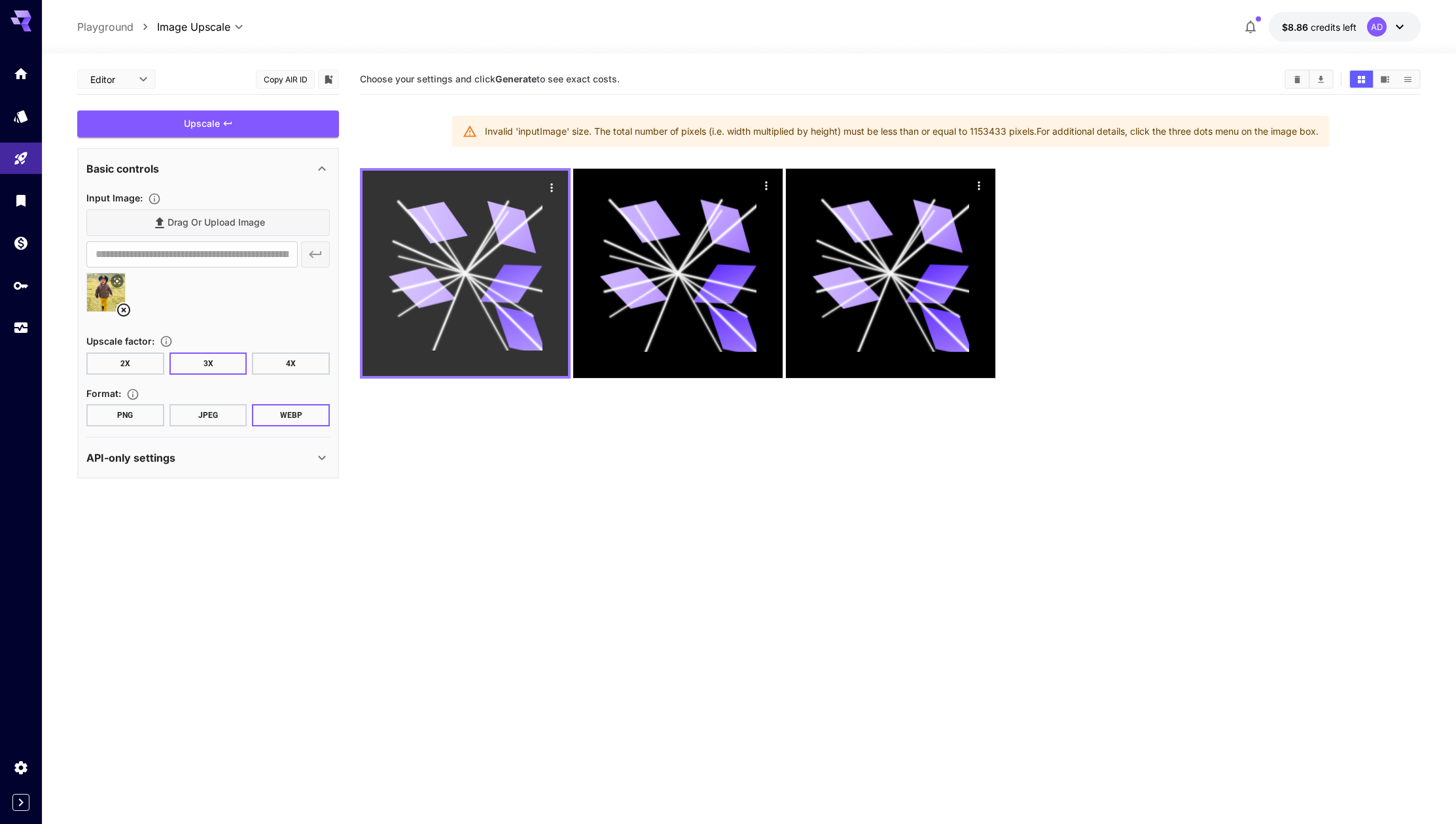
click at [446, 270] on icon at bounding box center [464, 273] width 154 height 154
click at [555, 178] on button "Actions" at bounding box center [551, 187] width 20 height 20
click at [550, 186] on icon "Actions" at bounding box center [551, 188] width 13 height 13
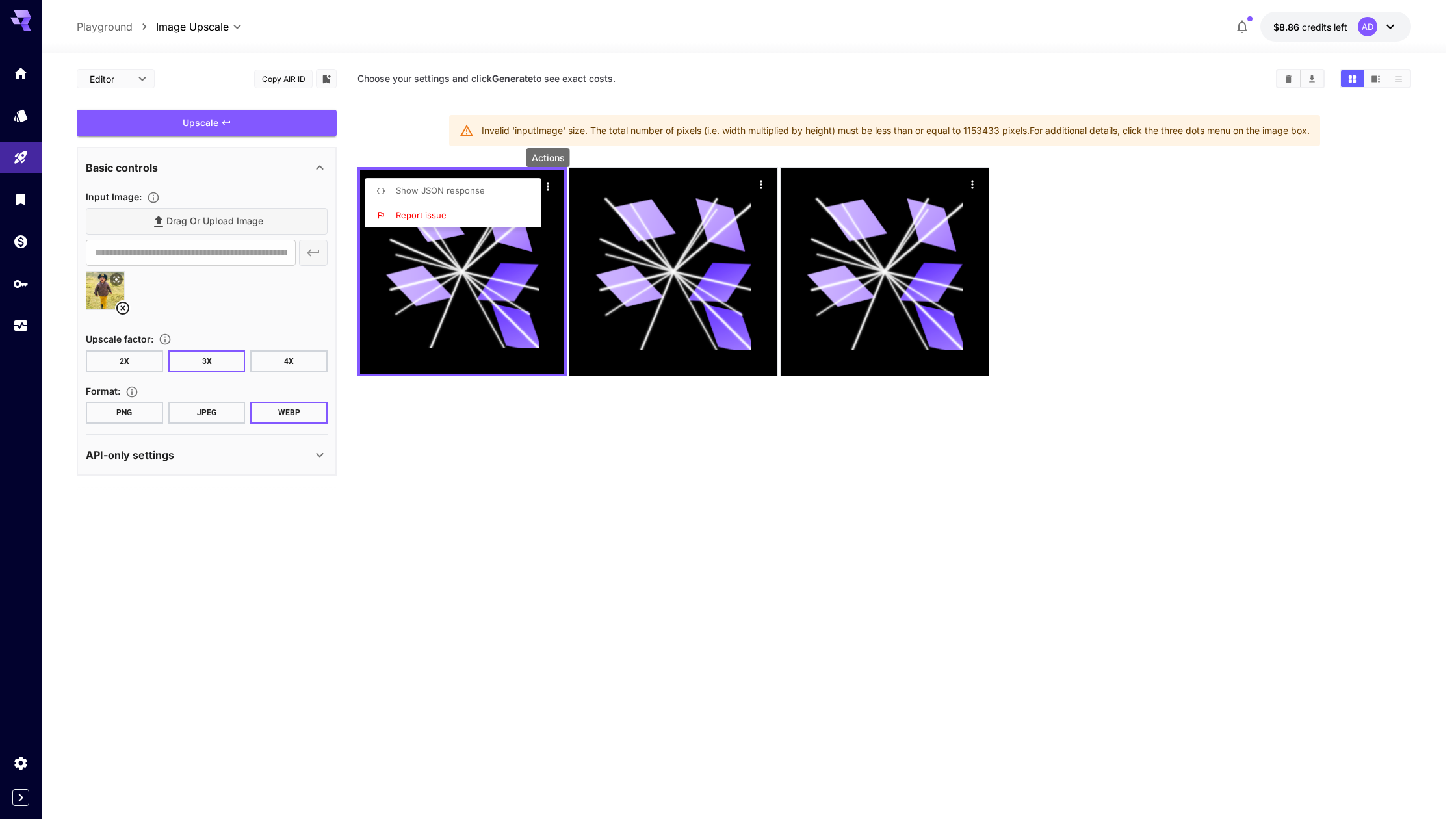
click at [479, 396] on div at bounding box center [728, 410] width 1456 height 819
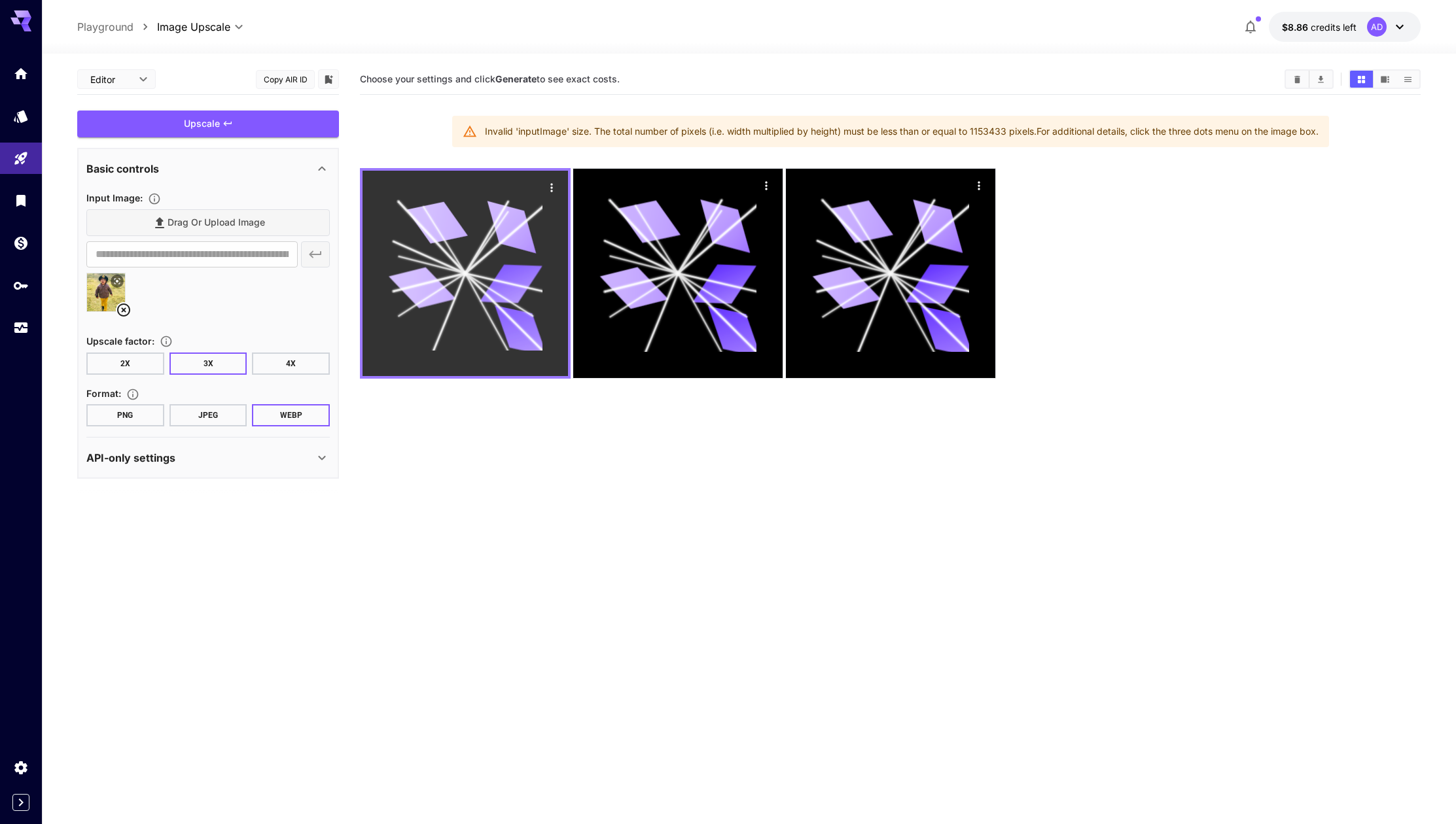
click at [560, 188] on button "Actions" at bounding box center [551, 187] width 20 height 20
click at [547, 187] on icon "Actions" at bounding box center [551, 188] width 13 height 13
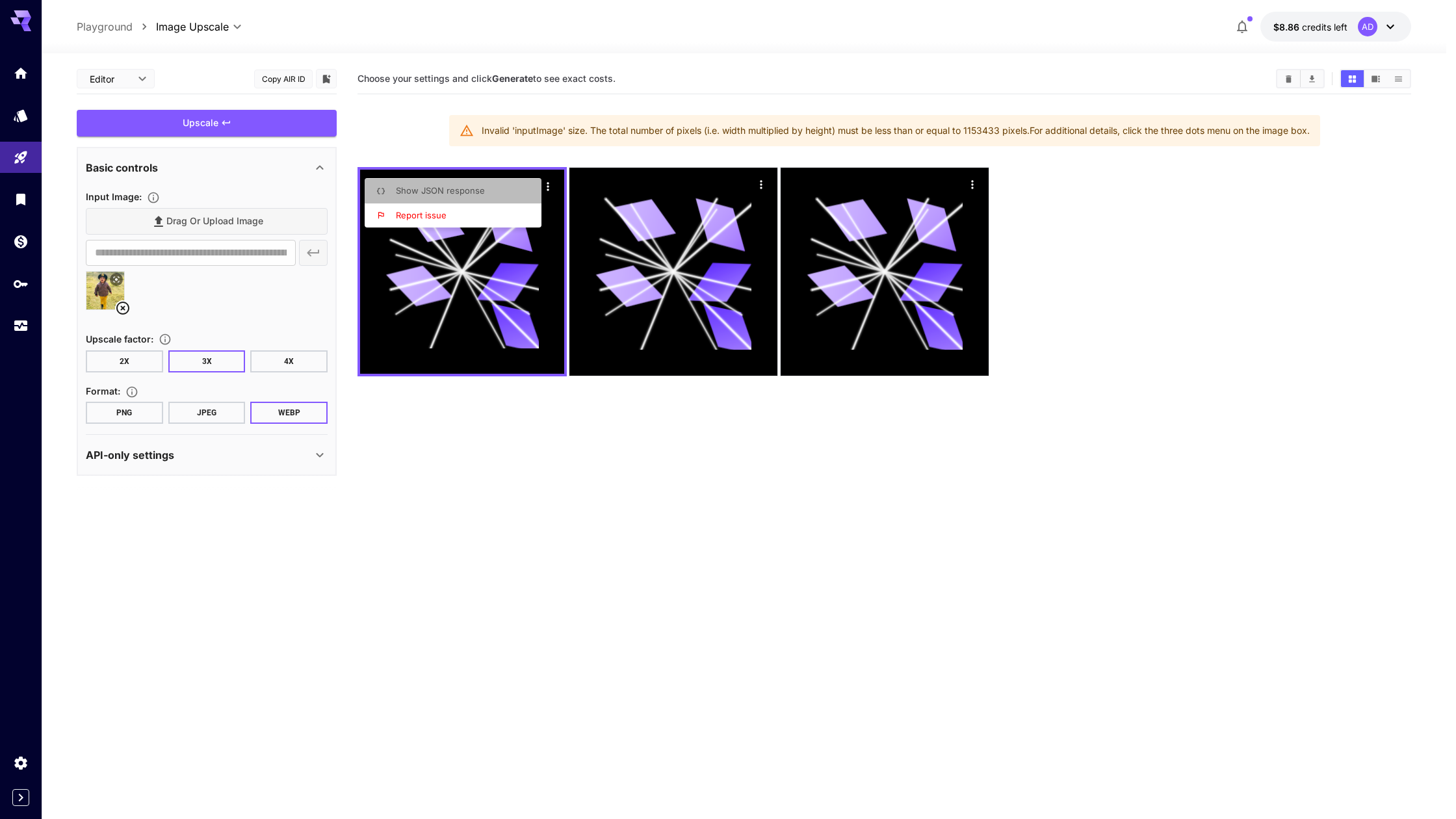
click at [519, 189] on li "Show JSON response" at bounding box center [457, 191] width 185 height 25
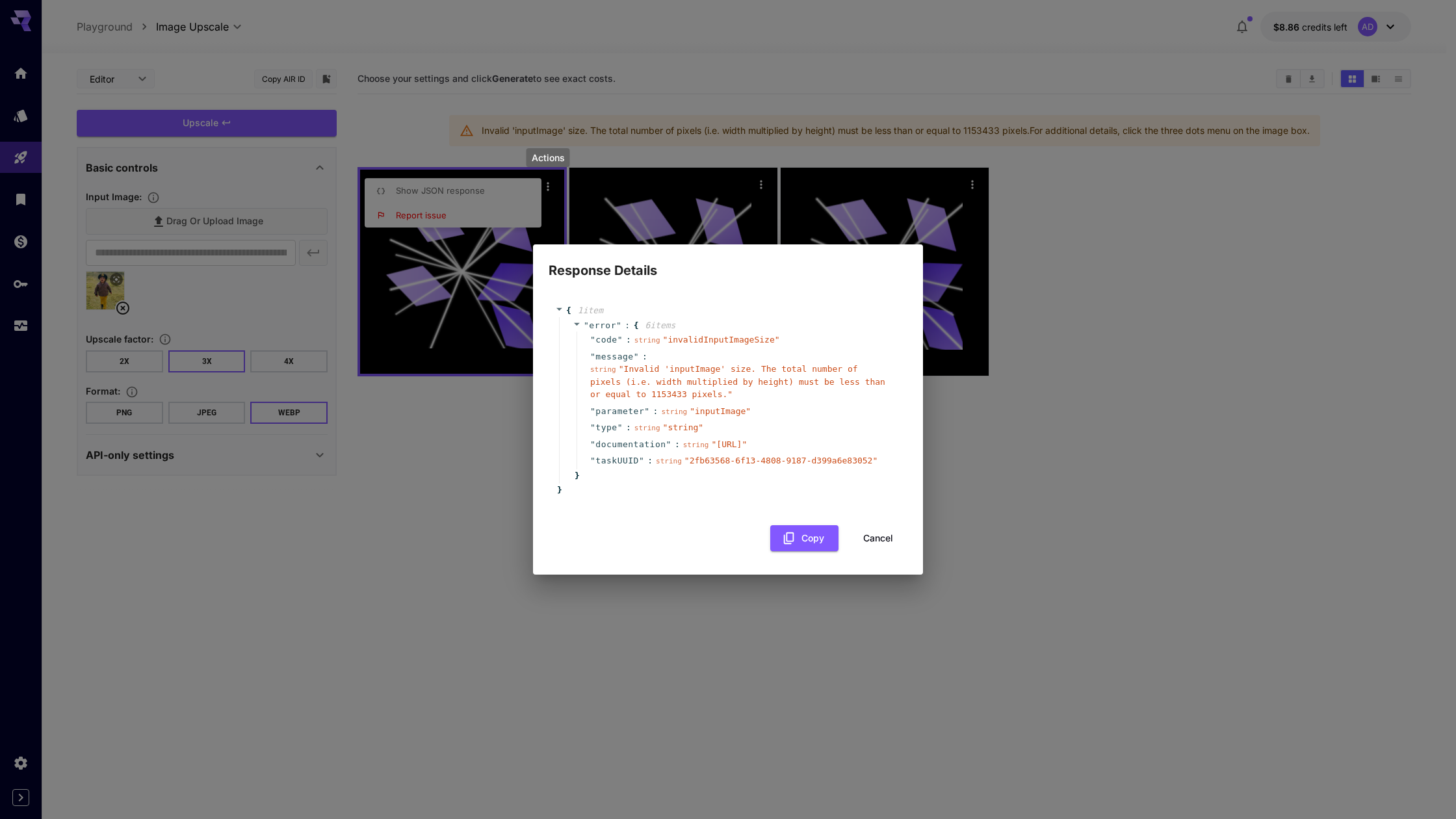
click at [874, 550] on button "Cancel" at bounding box center [878, 538] width 58 height 26
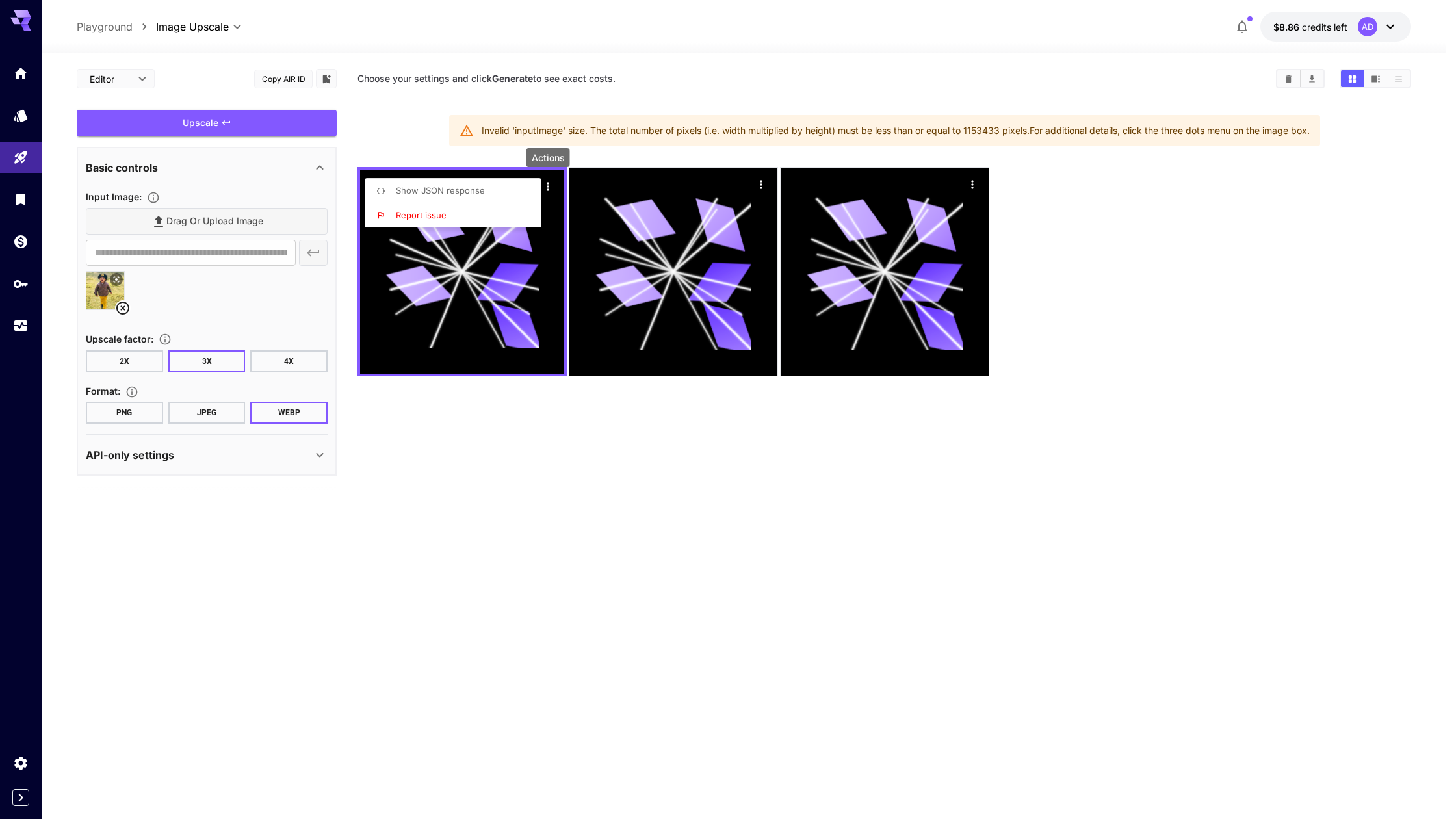
click at [316, 313] on div at bounding box center [728, 410] width 1456 height 819
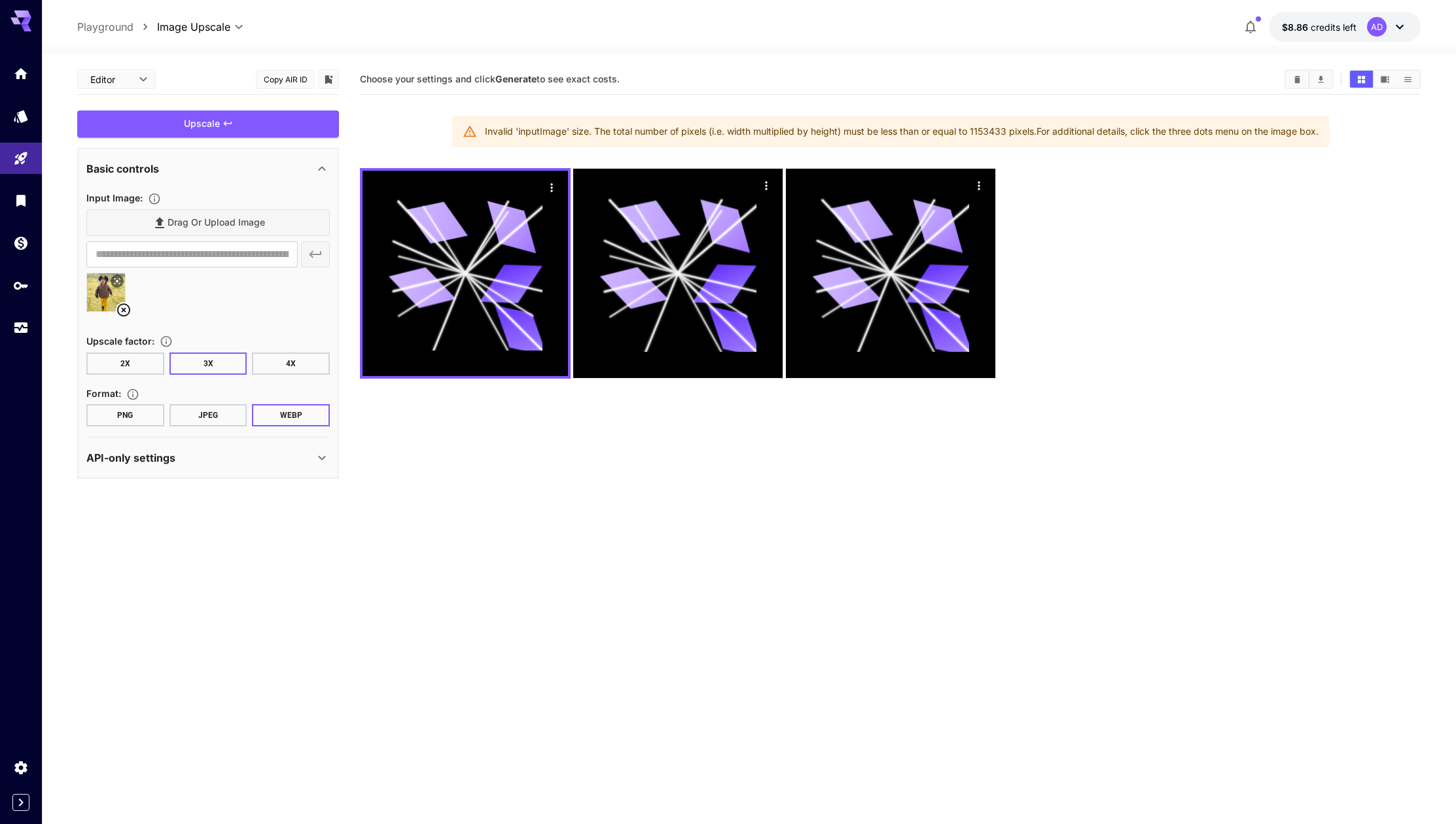
drag, startPoint x: 1323, startPoint y: 132, endPoint x: 513, endPoint y: 121, distance: 810.1
click at [513, 121] on div "Invalid 'inputImage' size. The total number of pixels (i.e. width multiplied by…" at bounding box center [890, 131] width 877 height 31
copy div "Invalid 'inputImage' size. The total number of pixels (i.e. width multiplied by…"
click at [223, 220] on div "Drag or upload image" at bounding box center [207, 223] width 243 height 27
click at [210, 221] on div "Drag or upload image" at bounding box center [207, 223] width 243 height 27
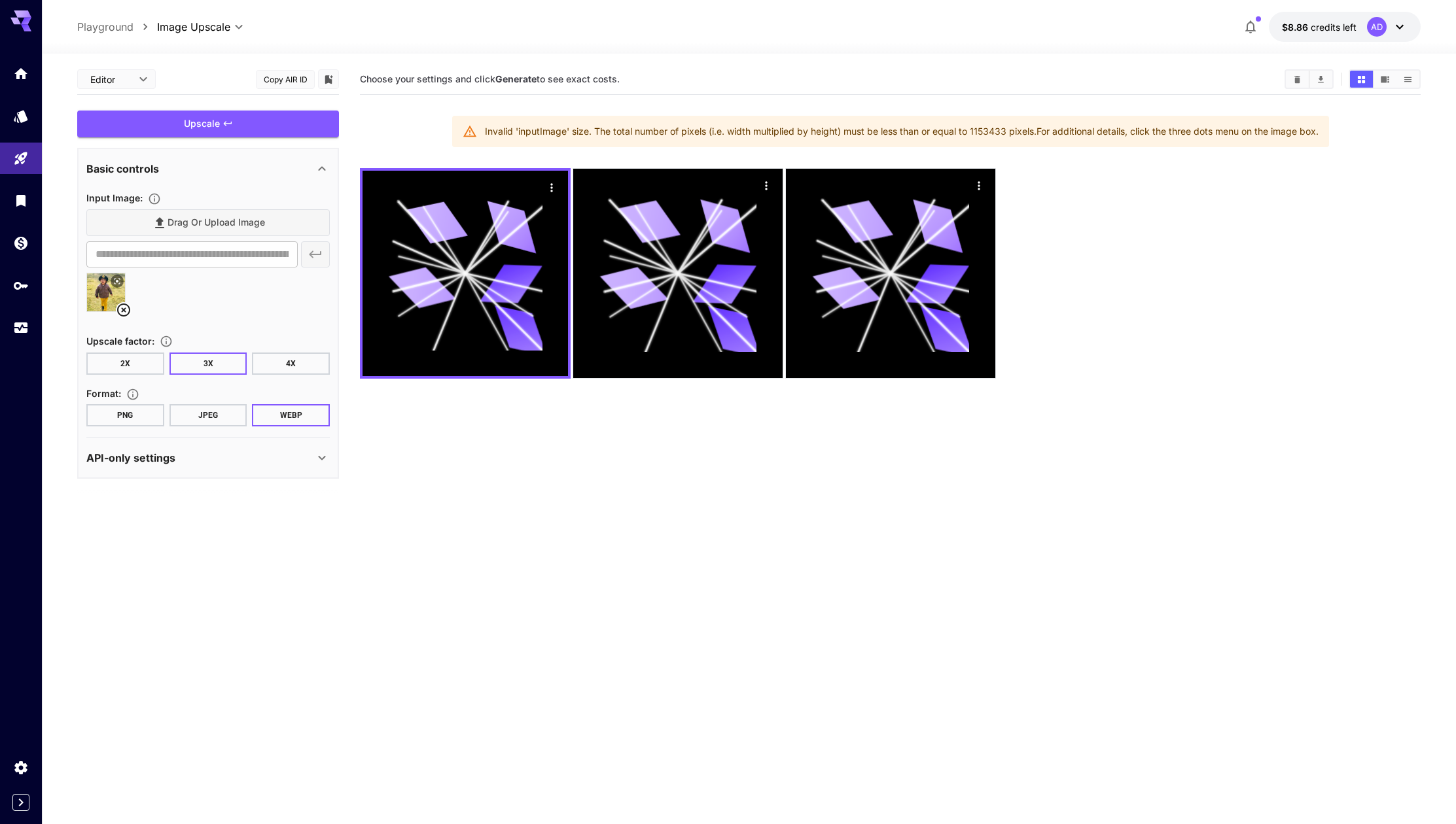
drag, startPoint x: 177, startPoint y: 219, endPoint x: 173, endPoint y: 245, distance: 26.3
click at [177, 219] on div "Drag or upload image" at bounding box center [207, 223] width 243 height 27
click at [117, 311] on icon at bounding box center [124, 310] width 13 height 13
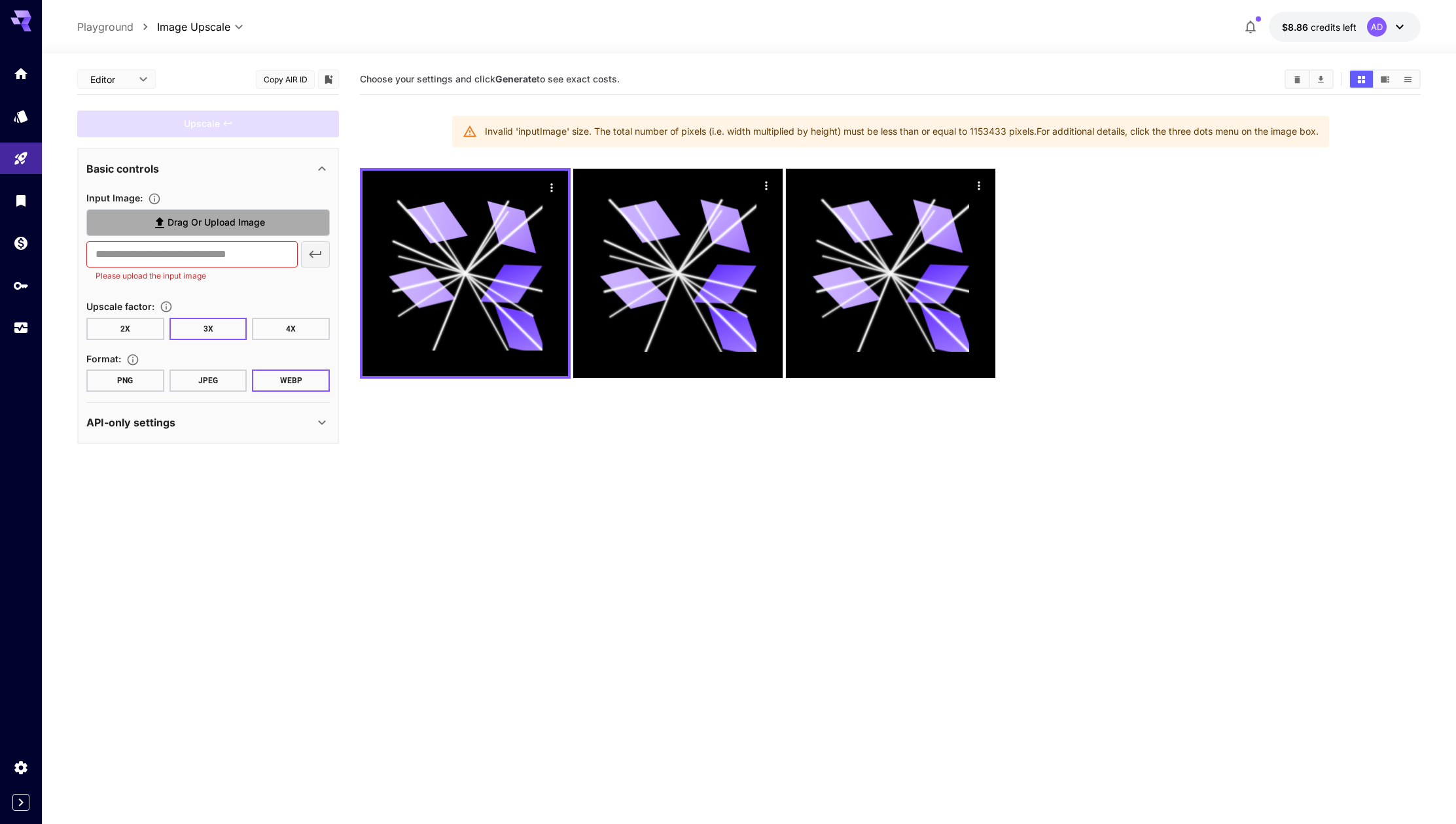
click at [186, 214] on span "Drag or upload image" at bounding box center [216, 222] width 98 height 16
click at [0, 0] on input "Drag or upload image" at bounding box center [0, 0] width 0 height 0
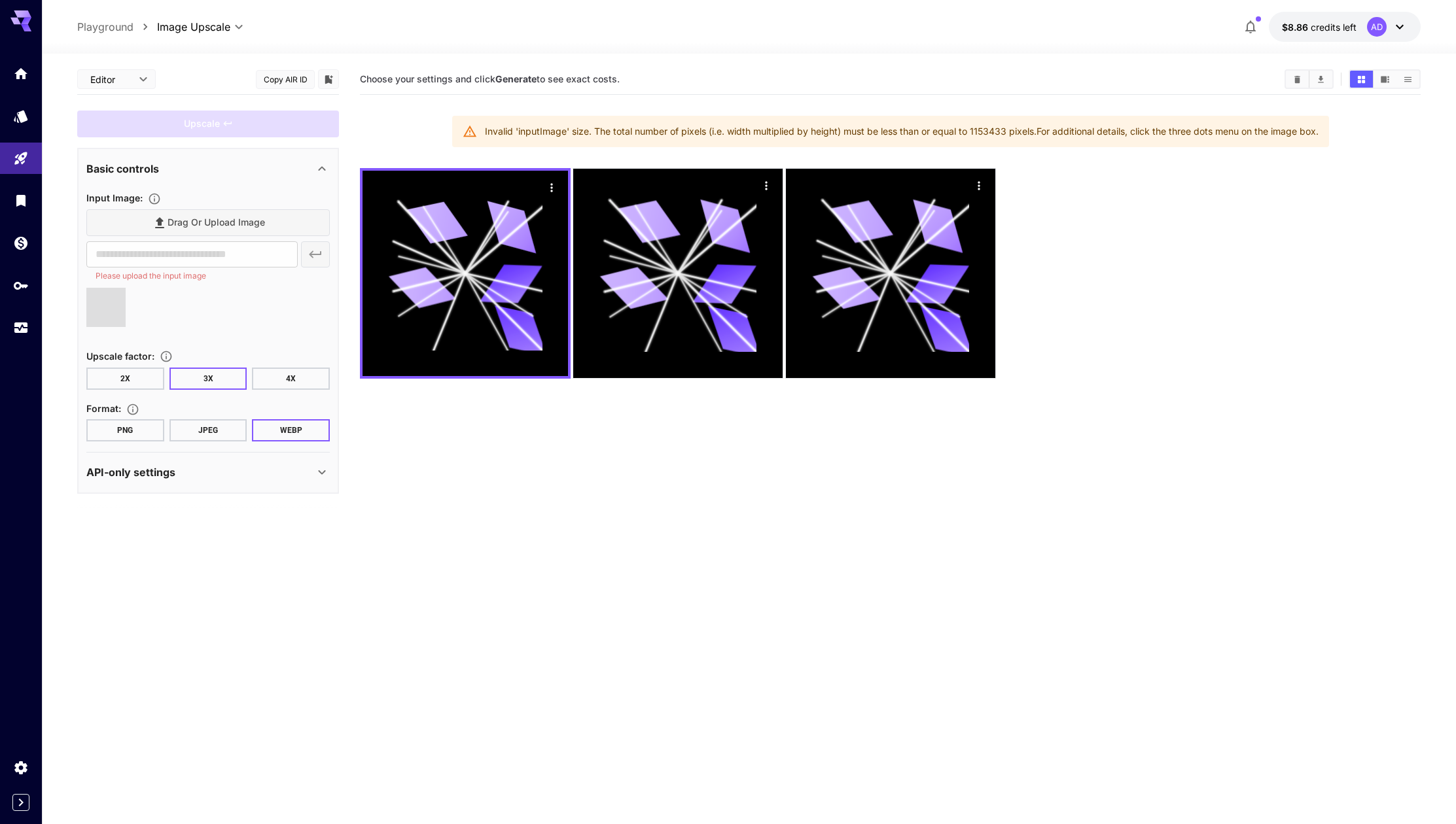
type input "**********"
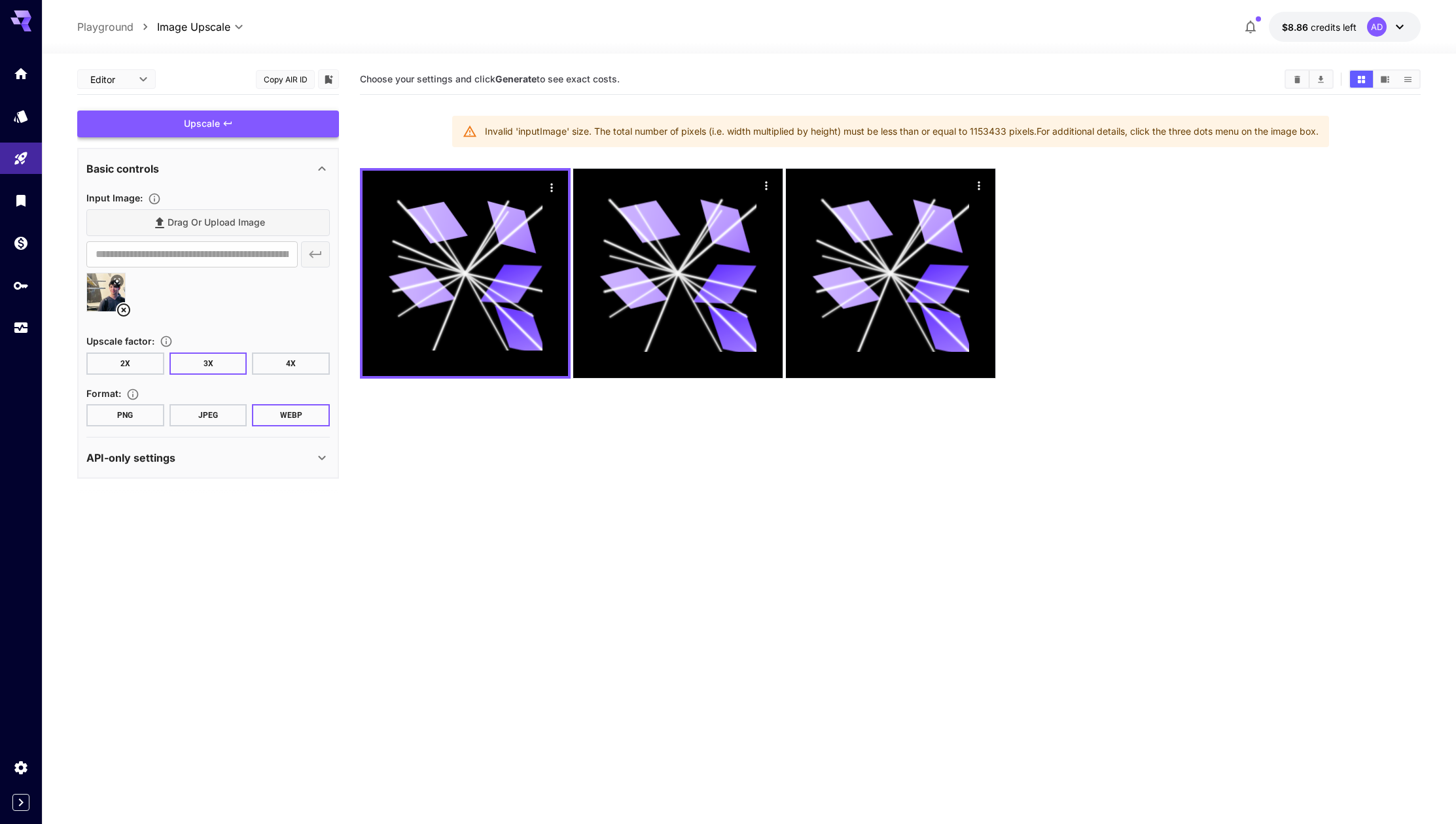
click at [242, 125] on div "Upscale" at bounding box center [208, 124] width 262 height 27
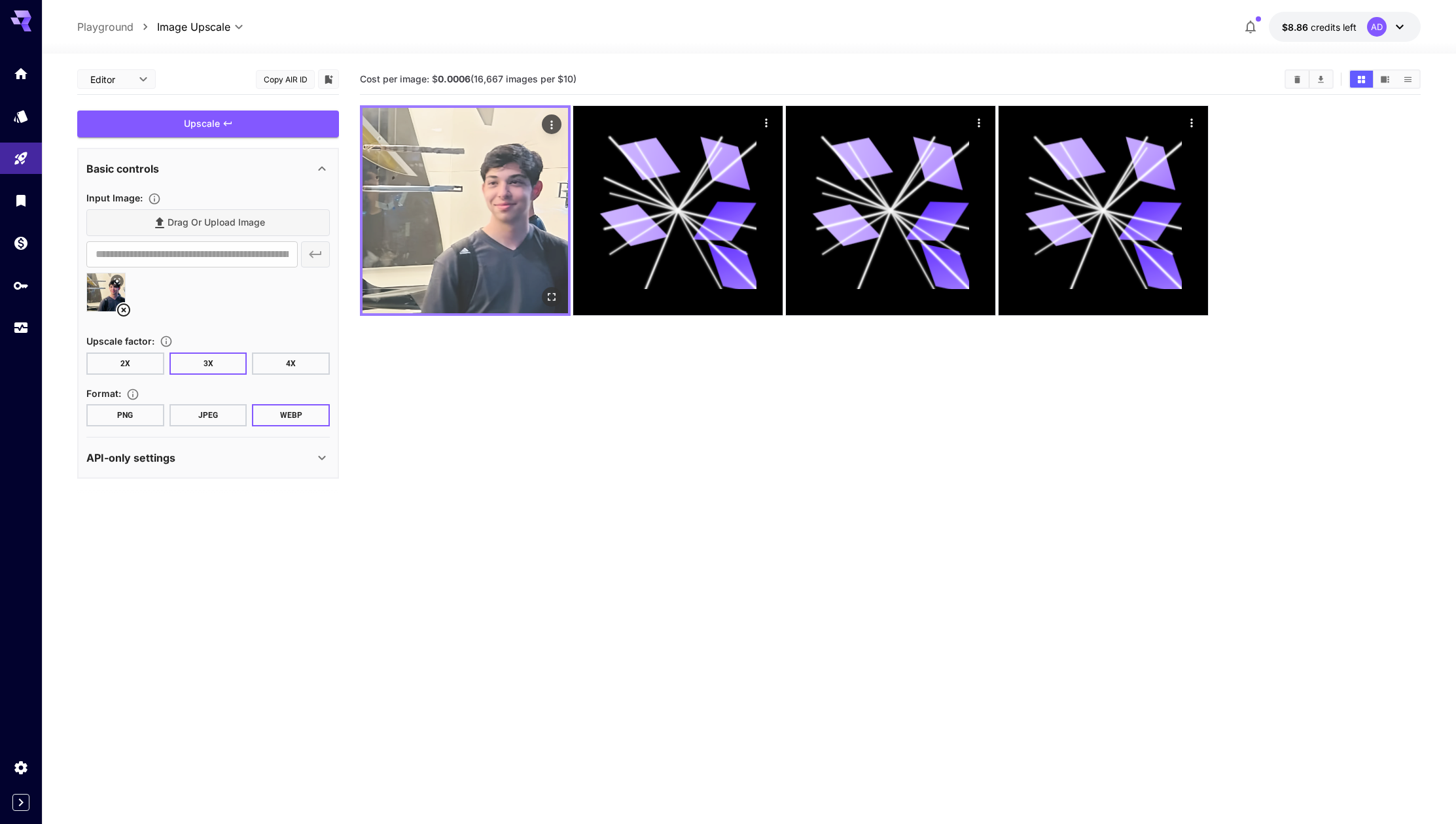
click at [543, 249] on img at bounding box center [465, 210] width 206 height 206
click at [424, 193] on img at bounding box center [465, 210] width 206 height 206
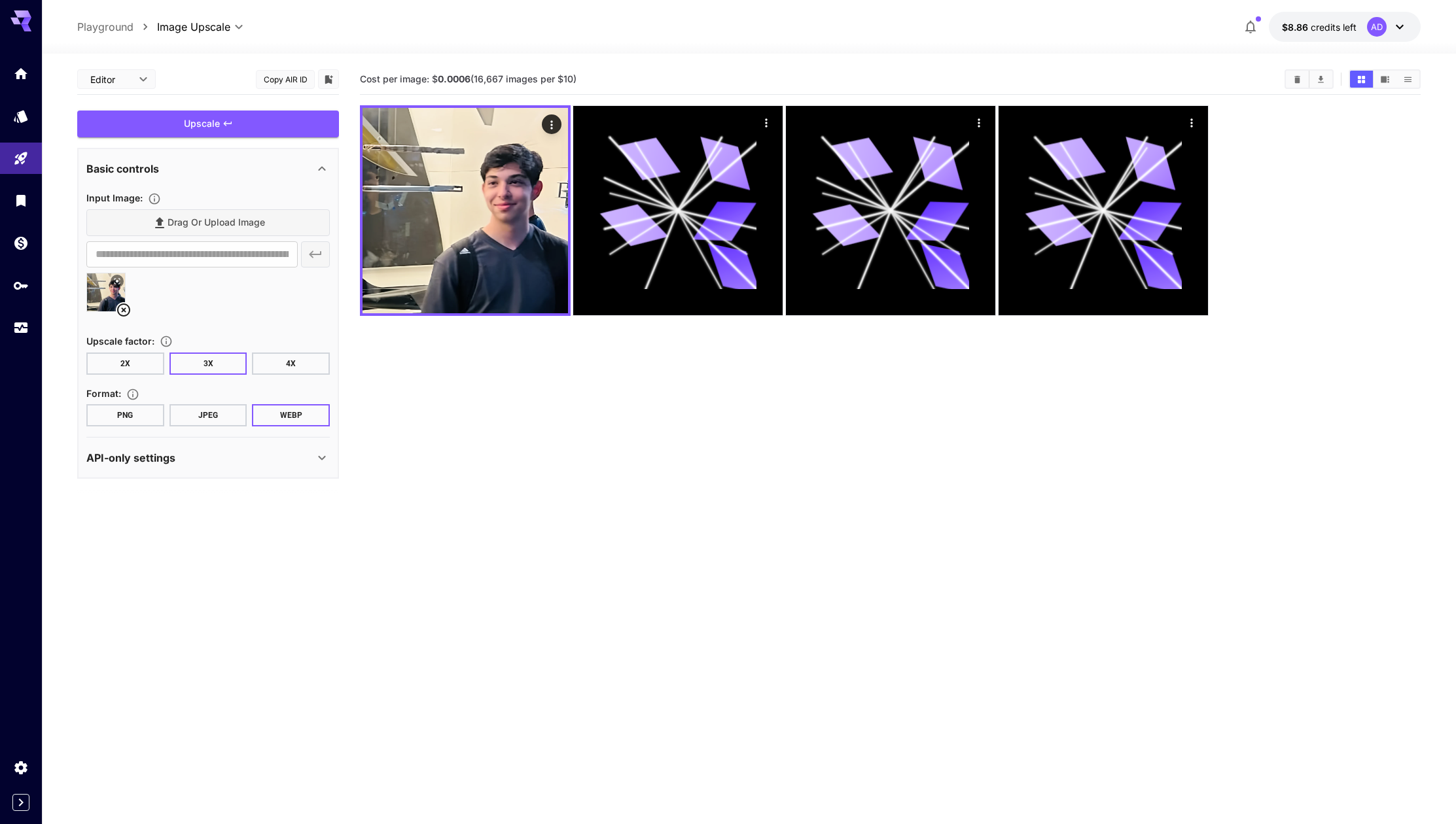
click at [252, 218] on div "Drag or upload image" at bounding box center [207, 223] width 243 height 27
click at [124, 309] on icon at bounding box center [124, 310] width 13 height 13
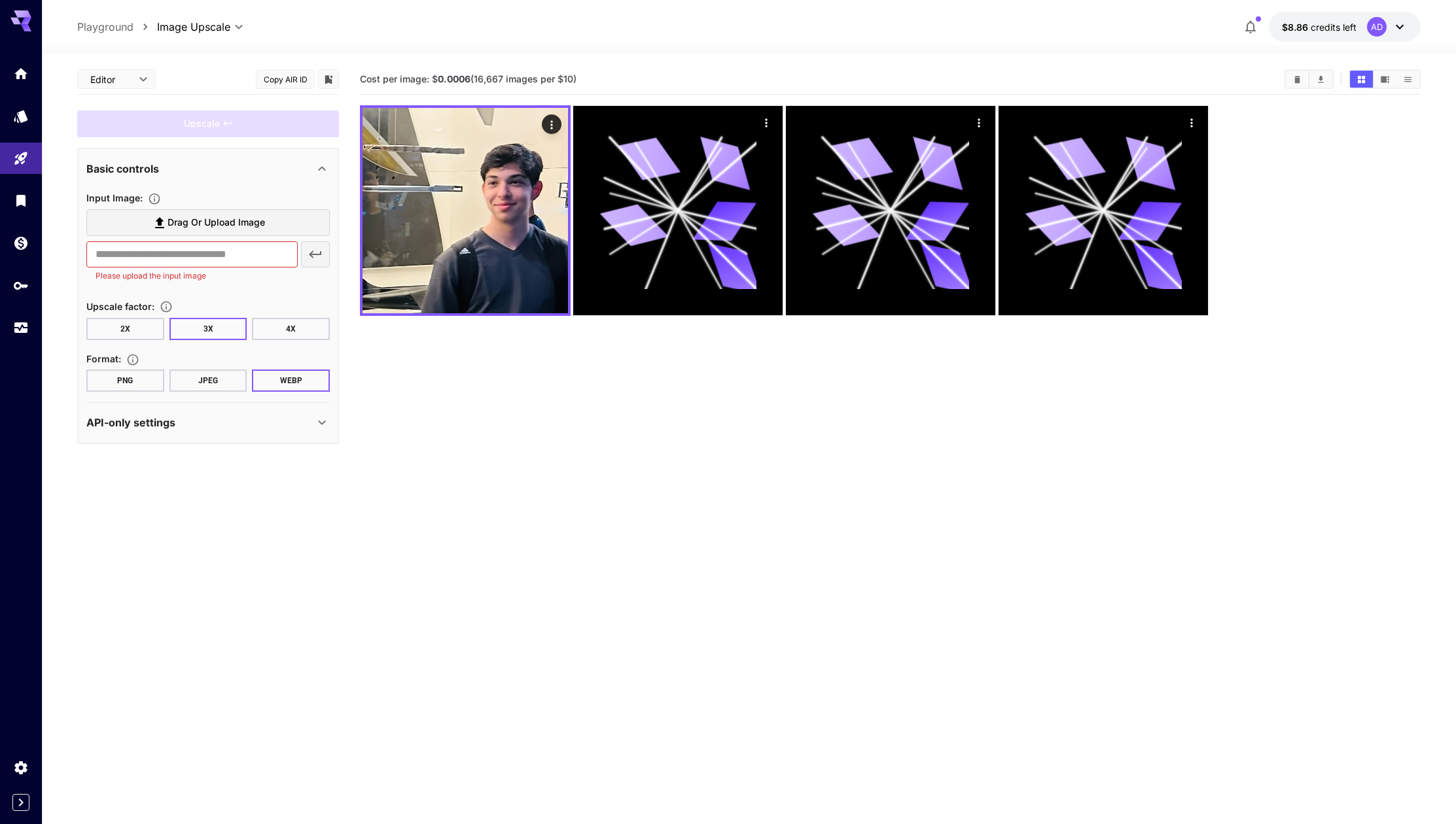
click at [195, 214] on label "Drag or upload image" at bounding box center [207, 223] width 243 height 27
click at [0, 0] on input "Drag or upload image" at bounding box center [0, 0] width 0 height 0
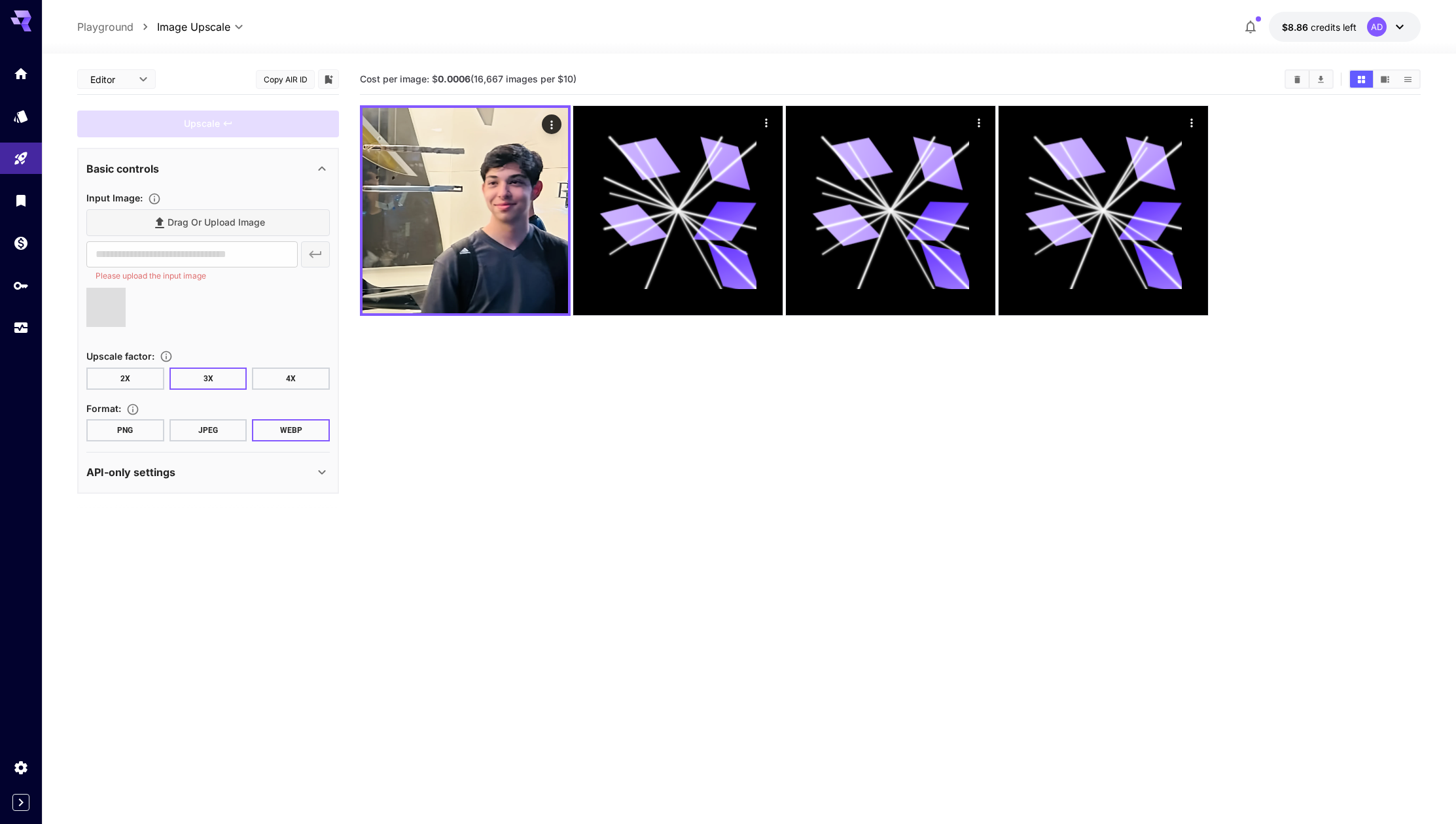
type input "**********"
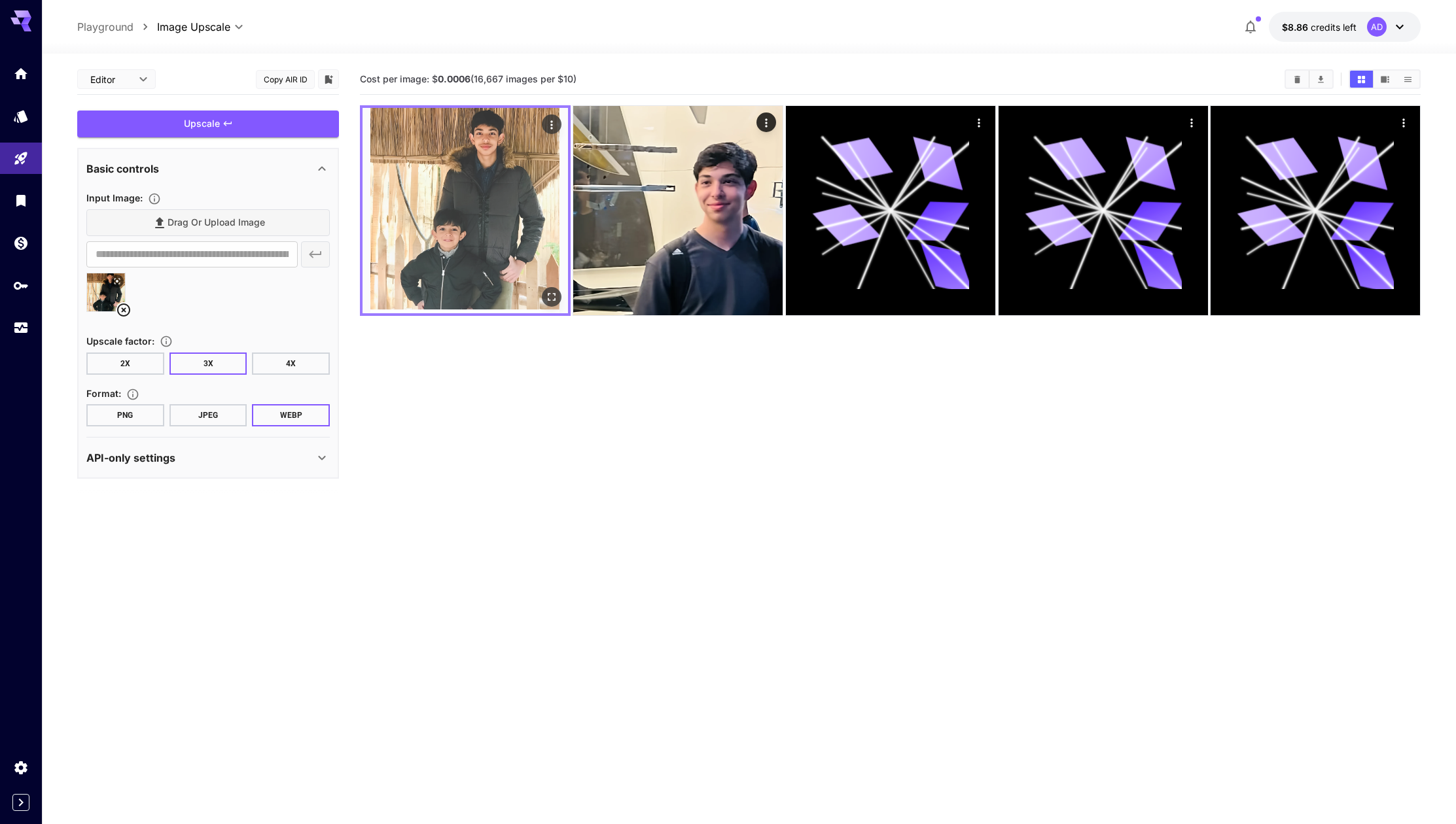
click at [488, 172] on img at bounding box center [465, 210] width 206 height 206
click at [558, 302] on button "Open in fullscreen" at bounding box center [551, 296] width 20 height 20
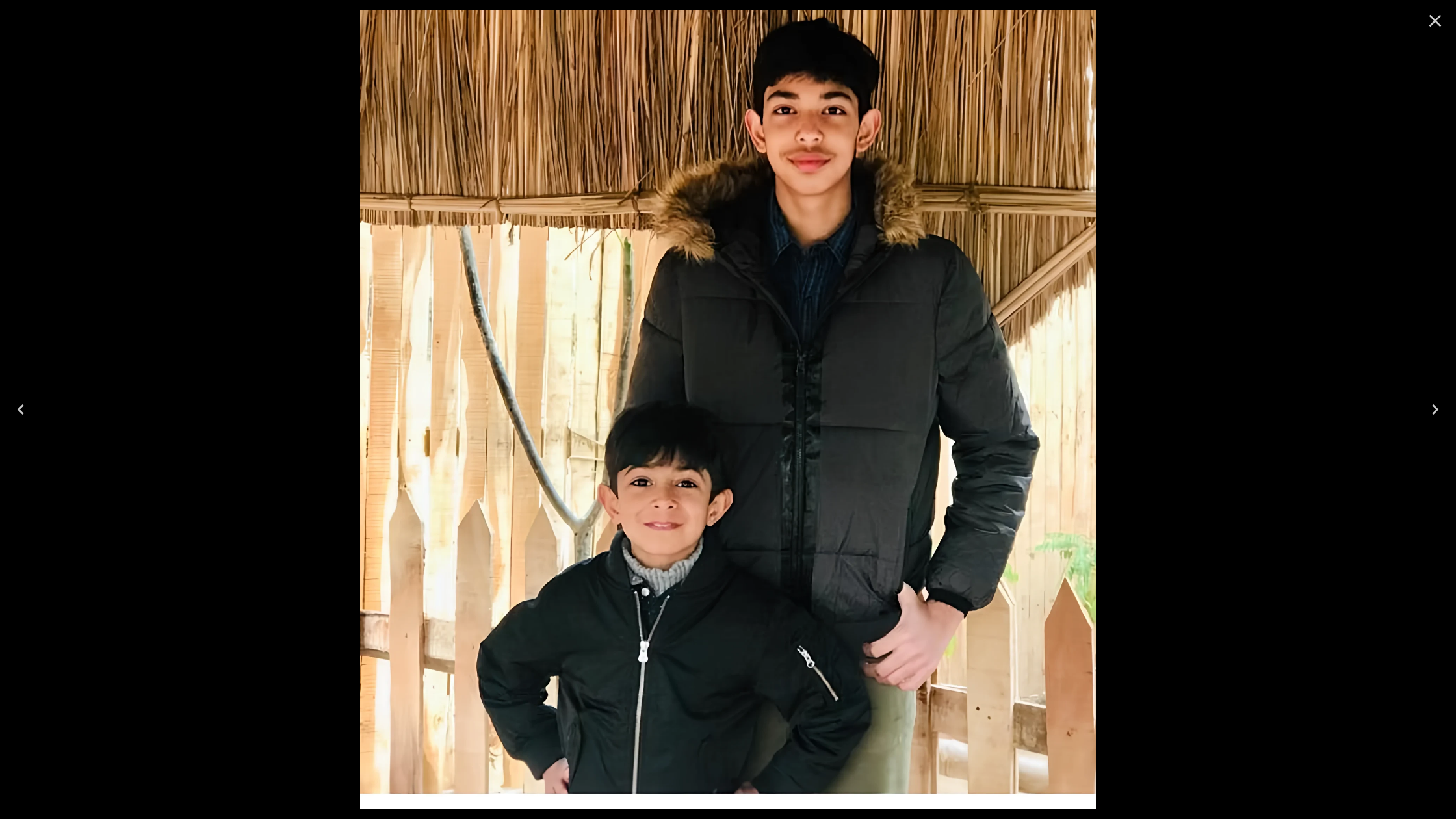
click at [1441, 25] on icon "Close" at bounding box center [1435, 20] width 21 height 21
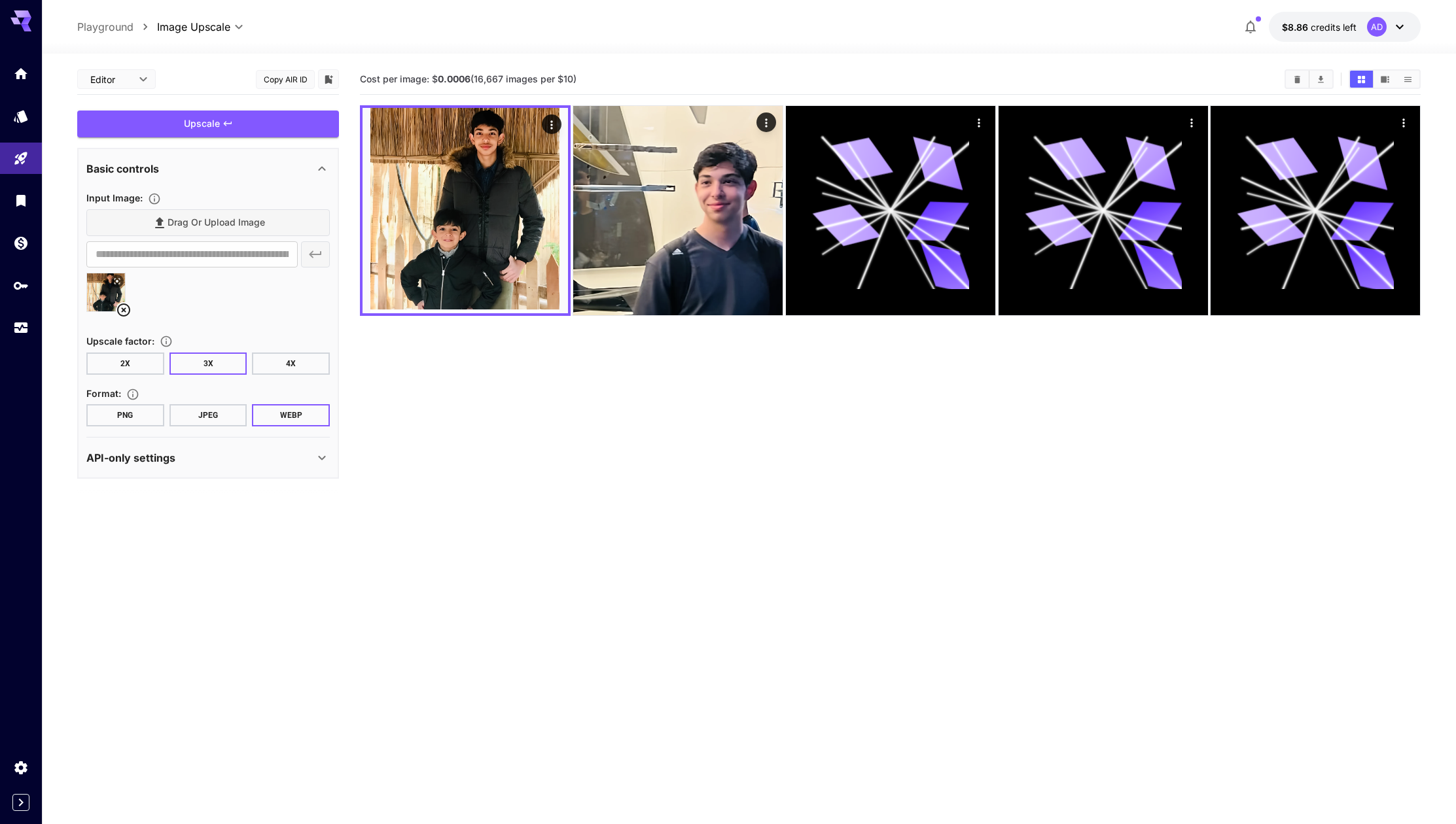
scroll to position [103, 0]
